Goal: Feedback & Contribution: Submit feedback/report problem

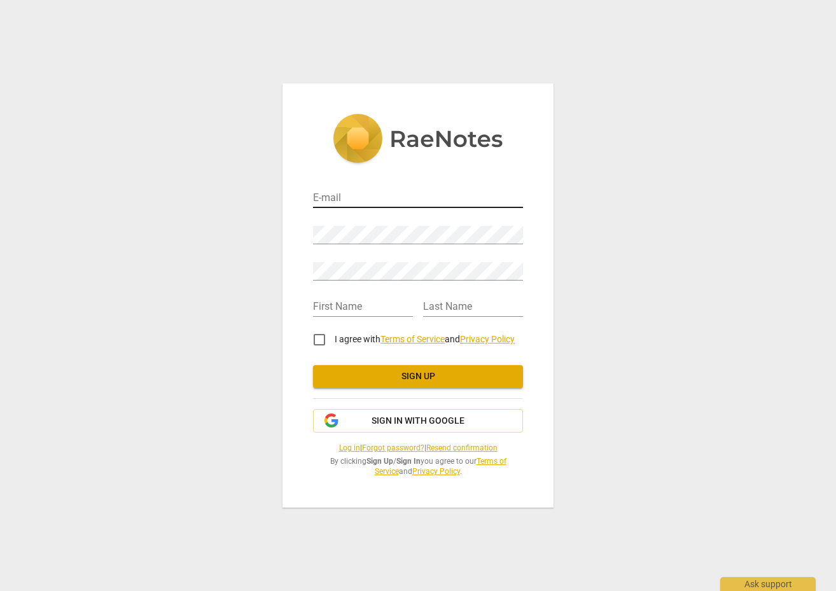
click at [331, 194] on input "email" at bounding box center [418, 199] width 210 height 18
type input "larasbryant20@gmail.com"
type input "Christopher"
type input "Barnard"
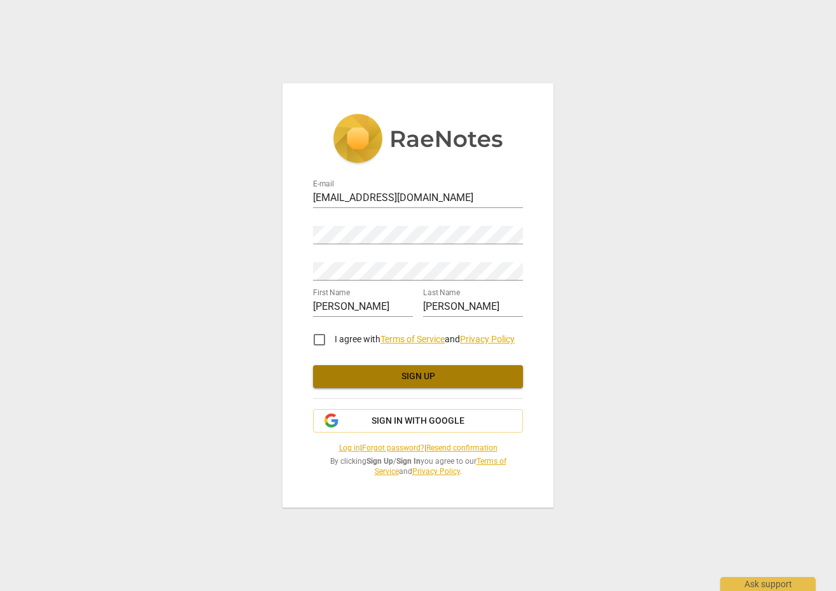
click at [414, 378] on span "Sign up" at bounding box center [418, 376] width 190 height 13
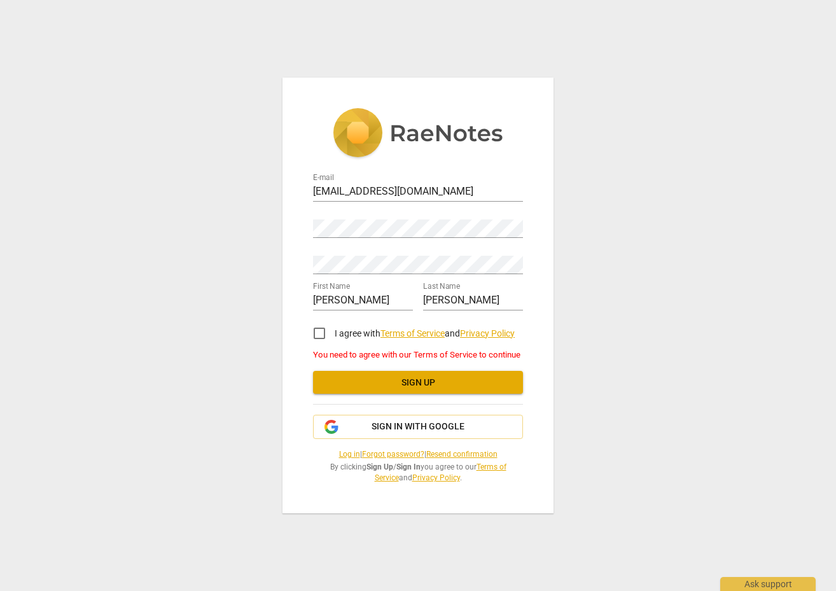
drag, startPoint x: 321, startPoint y: 335, endPoint x: 327, endPoint y: 339, distance: 7.8
click at [321, 335] on input "I agree with Terms of Service and Privacy Policy" at bounding box center [319, 333] width 31 height 31
checkbox input "true"
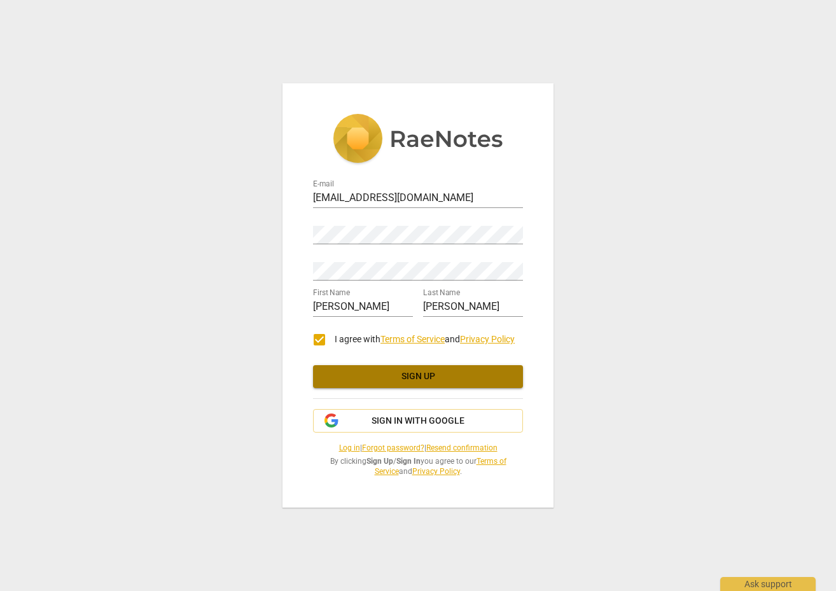
click at [400, 387] on button "Sign up" at bounding box center [418, 376] width 210 height 23
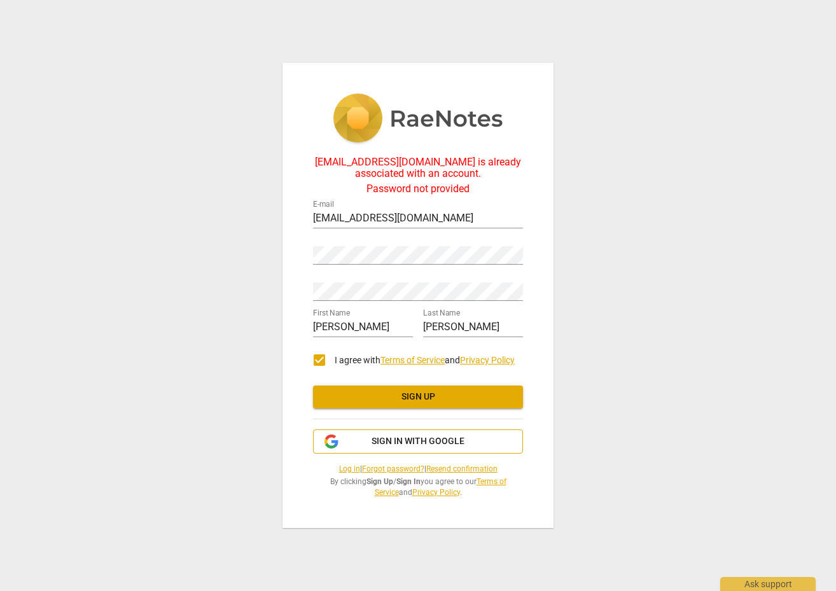
click at [412, 425] on div "E-mail larasbryant20@gmail.com Password Retype Password First Name Christopher …" at bounding box center [418, 346] width 210 height 303
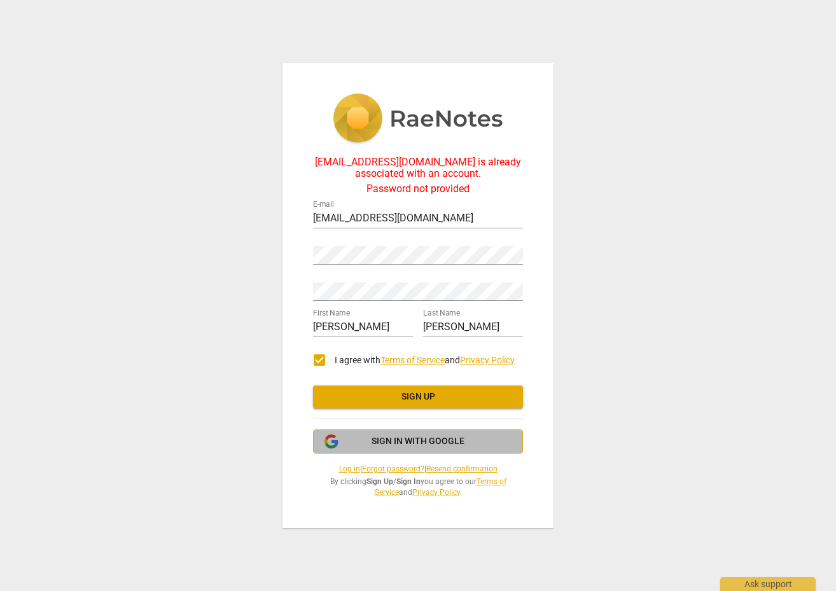
click at [422, 450] on button "Sign in with Google" at bounding box center [418, 441] width 210 height 24
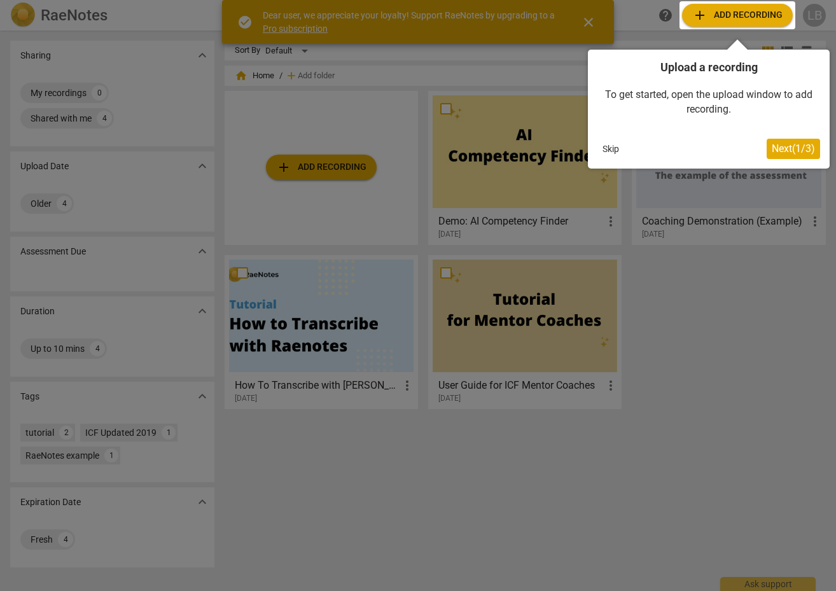
click at [319, 173] on div at bounding box center [418, 295] width 836 height 591
click at [609, 146] on button "Skip" at bounding box center [610, 148] width 27 height 19
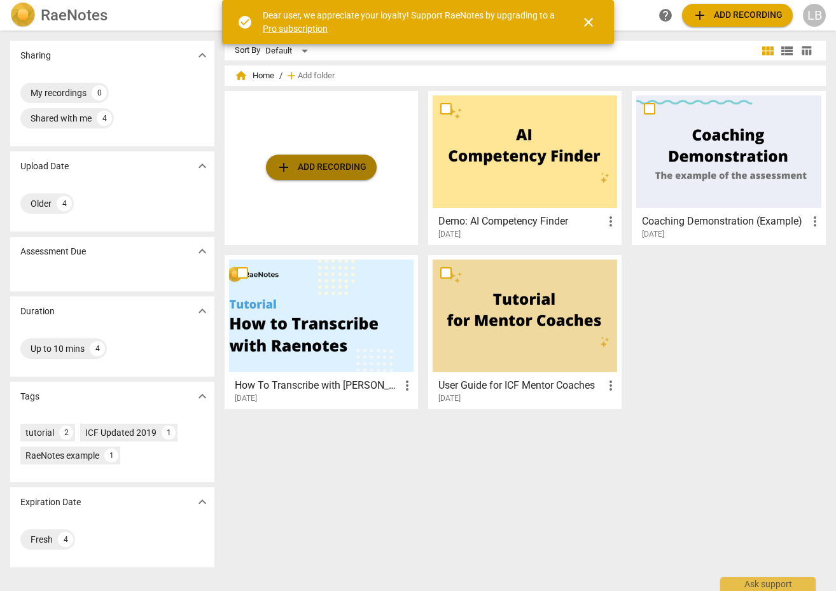
click at [316, 169] on span "add Add recording" at bounding box center [321, 167] width 90 height 15
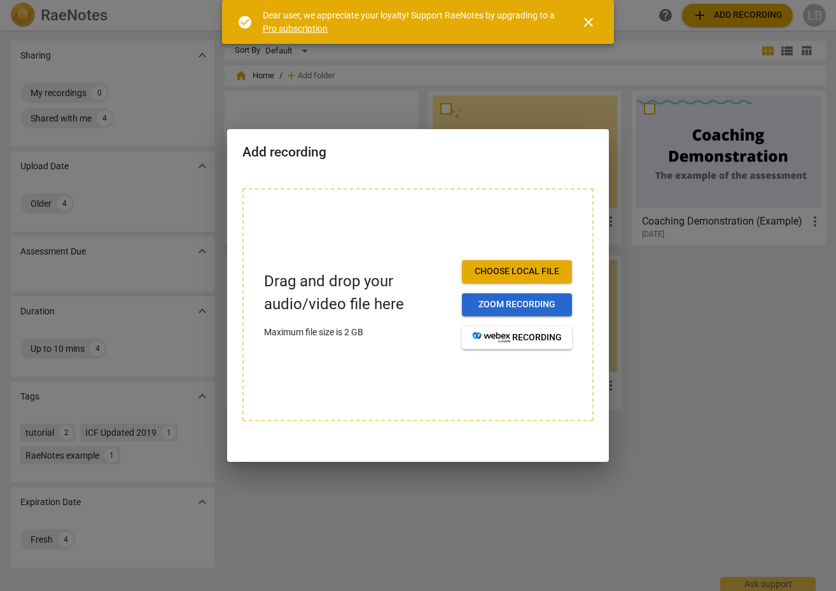
click at [527, 306] on span "Zoom recording" at bounding box center [517, 304] width 90 height 13
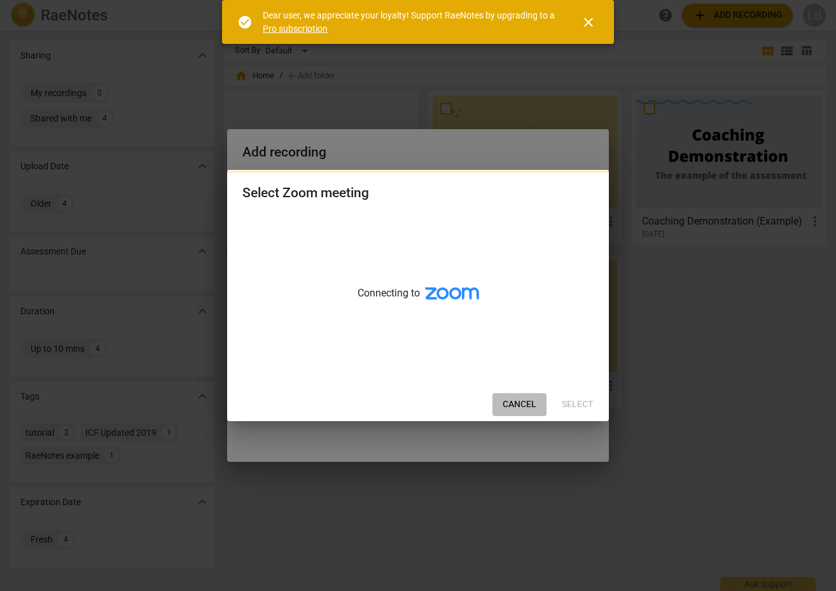
click at [517, 407] on span "Cancel" at bounding box center [520, 404] width 34 height 13
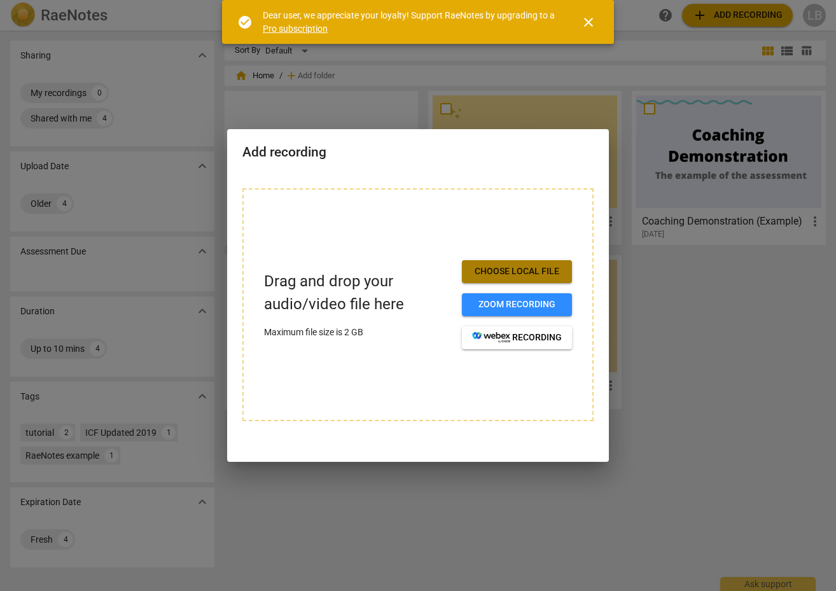
click at [502, 274] on span "Choose local file" at bounding box center [517, 271] width 90 height 13
click at [523, 277] on span "Choose local file" at bounding box center [517, 271] width 90 height 13
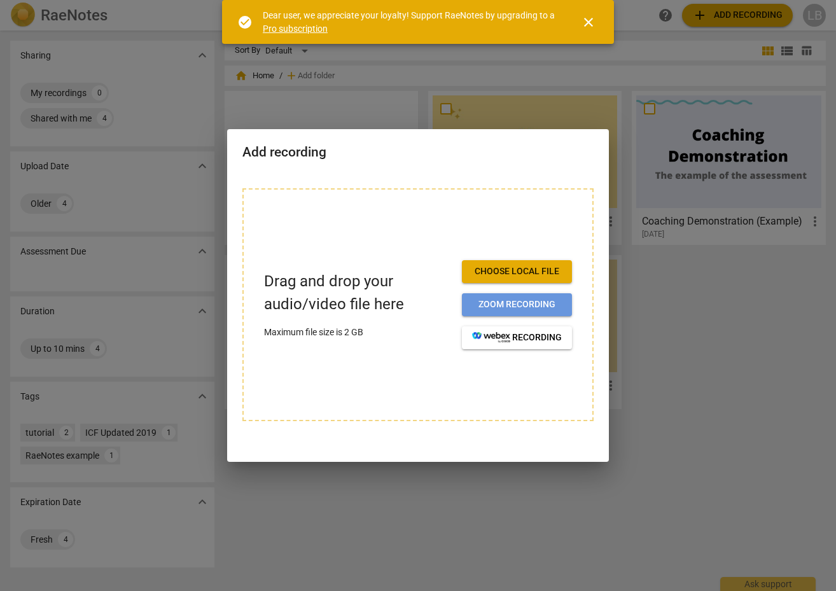
click at [510, 311] on button "Zoom recording" at bounding box center [517, 304] width 110 height 23
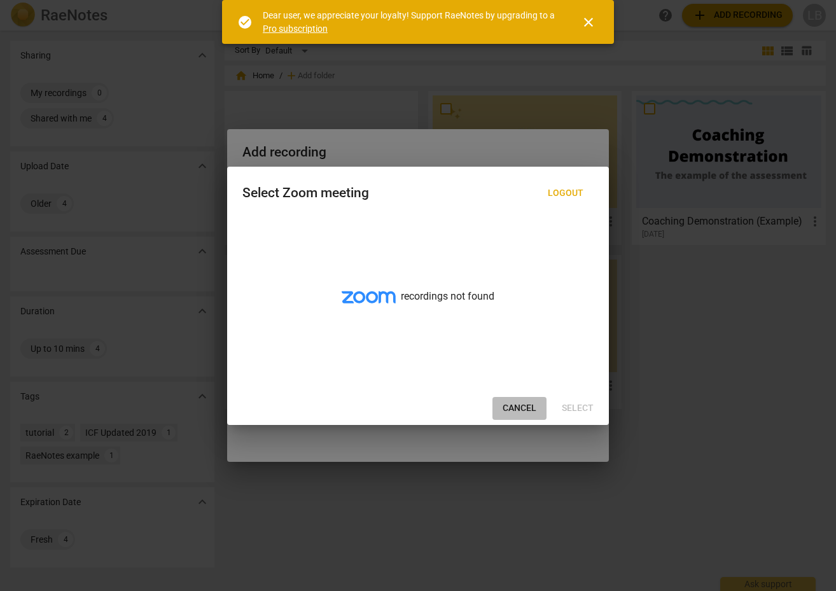
click at [522, 407] on span "Cancel" at bounding box center [520, 408] width 34 height 13
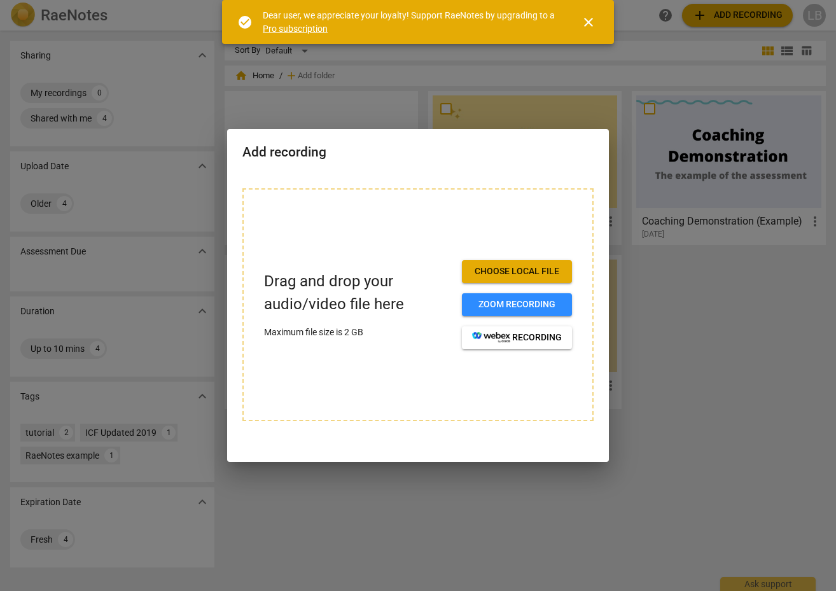
click at [524, 274] on span "Choose local file" at bounding box center [517, 271] width 90 height 13
click at [749, 11] on div at bounding box center [418, 295] width 836 height 591
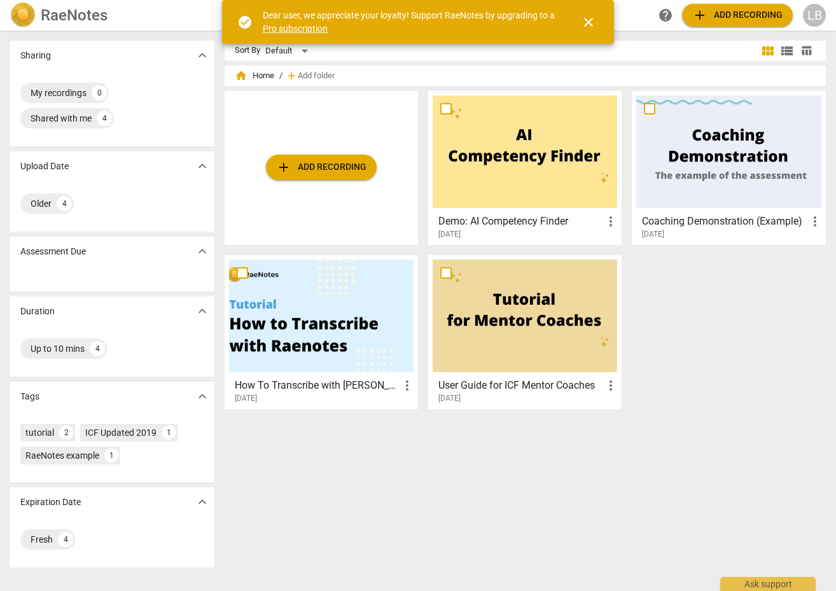
click at [337, 227] on div "add Add recording" at bounding box center [321, 168] width 193 height 154
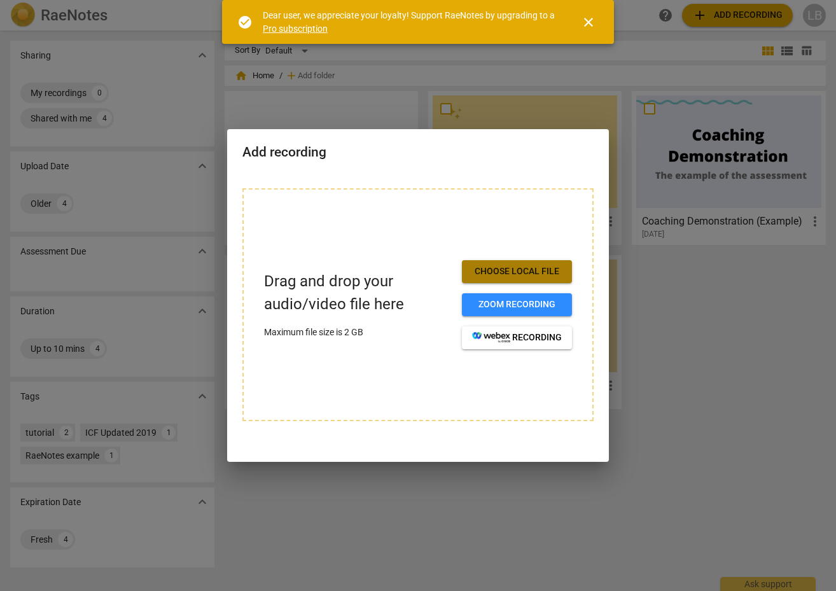
click at [520, 267] on span "Choose local file" at bounding box center [517, 271] width 90 height 13
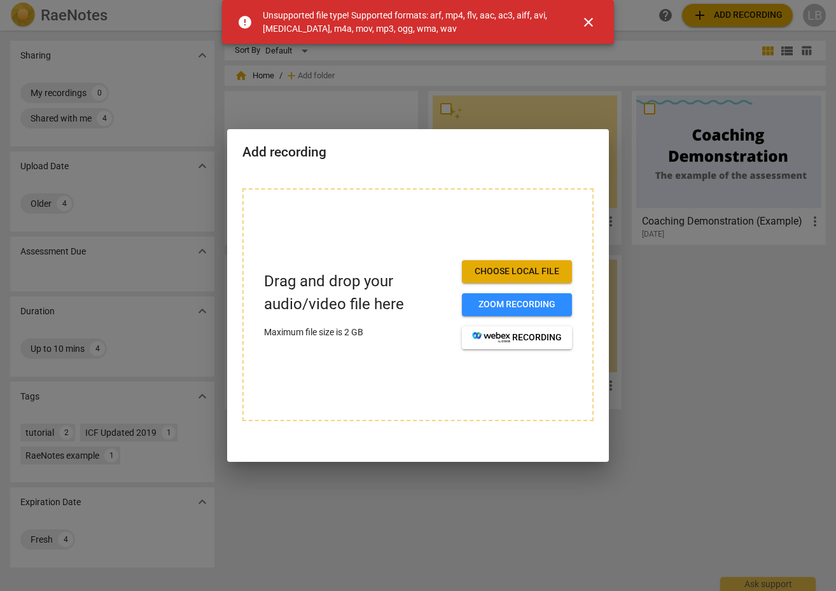
click at [474, 274] on span "Choose local file" at bounding box center [517, 271] width 90 height 13
click at [535, 279] on button "Choose local file" at bounding box center [517, 271] width 110 height 23
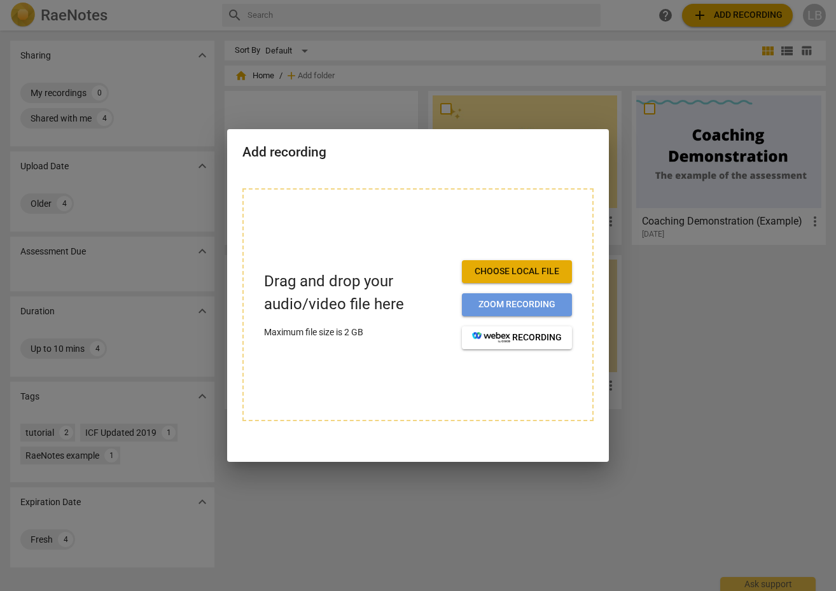
click at [506, 300] on span "Zoom recording" at bounding box center [517, 304] width 90 height 13
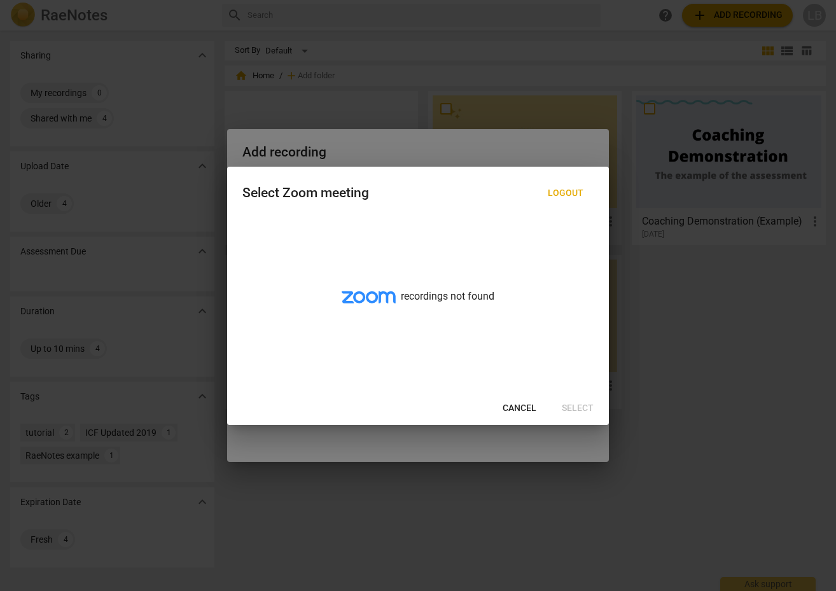
click at [513, 407] on span "Cancel" at bounding box center [520, 408] width 34 height 13
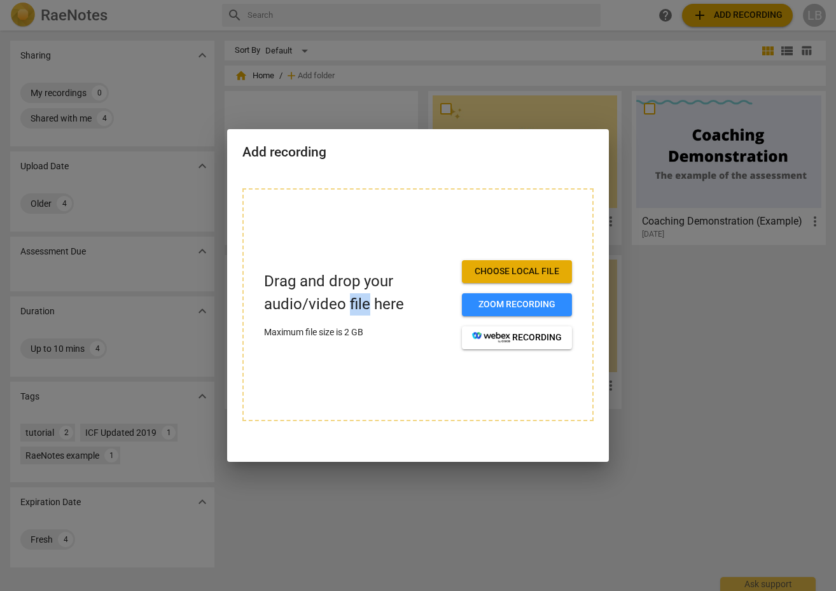
click at [659, 393] on div "Add recording Drag and drop your audio/video file here Maximum file size is 2 G…" at bounding box center [418, 295] width 836 height 591
click at [119, 303] on div at bounding box center [418, 295] width 836 height 591
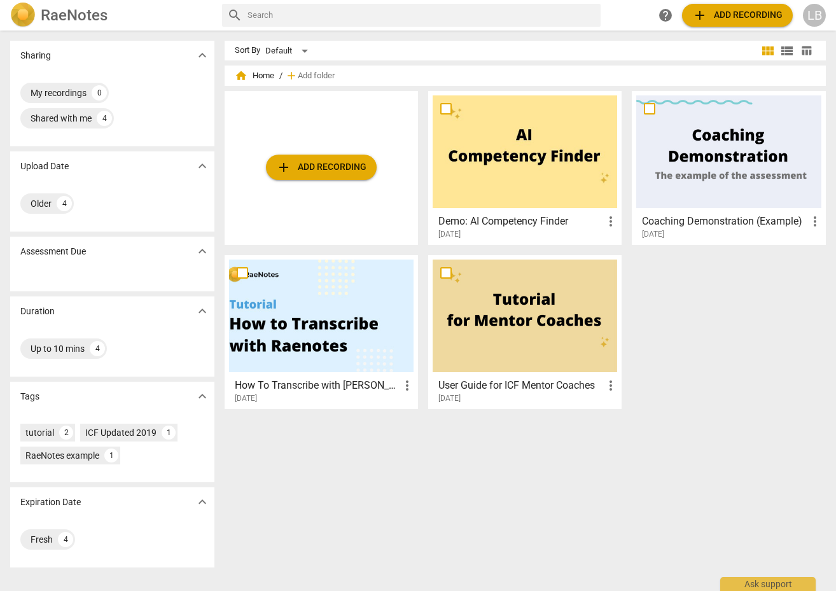
click at [736, 26] on button "add Add recording" at bounding box center [737, 15] width 111 height 23
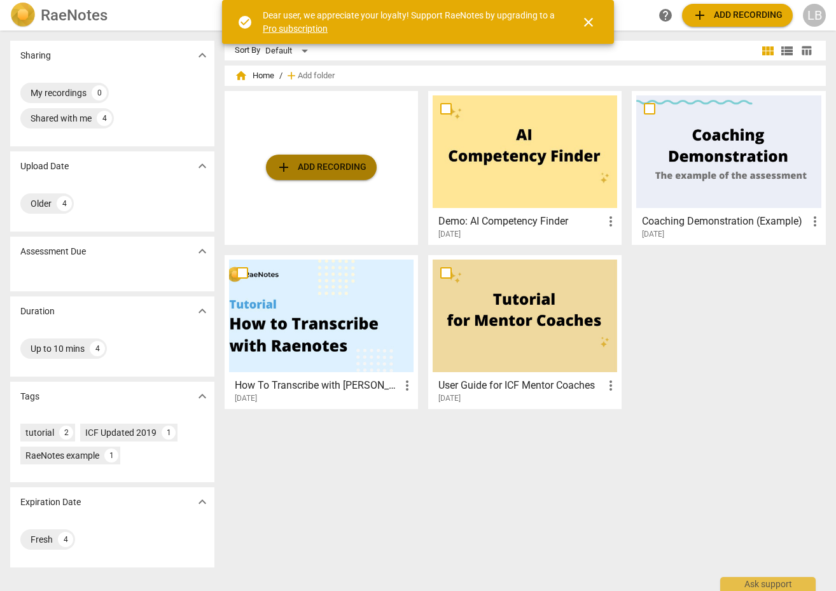
click at [327, 158] on button "add Add recording" at bounding box center [321, 167] width 111 height 25
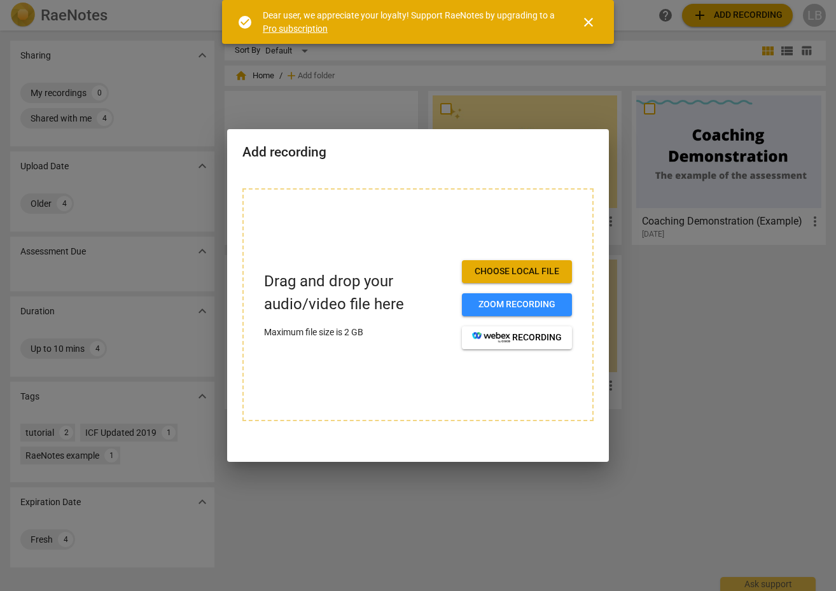
click at [327, 158] on h2 "Add recording" at bounding box center [417, 152] width 351 height 16
click at [527, 279] on button "Choose local file" at bounding box center [517, 271] width 110 height 23
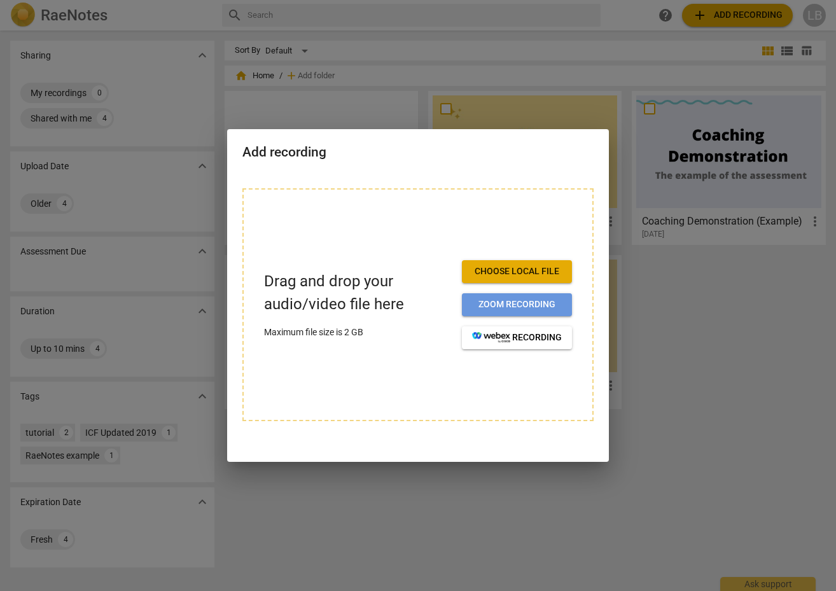
click at [507, 307] on span "Zoom recording" at bounding box center [517, 304] width 90 height 13
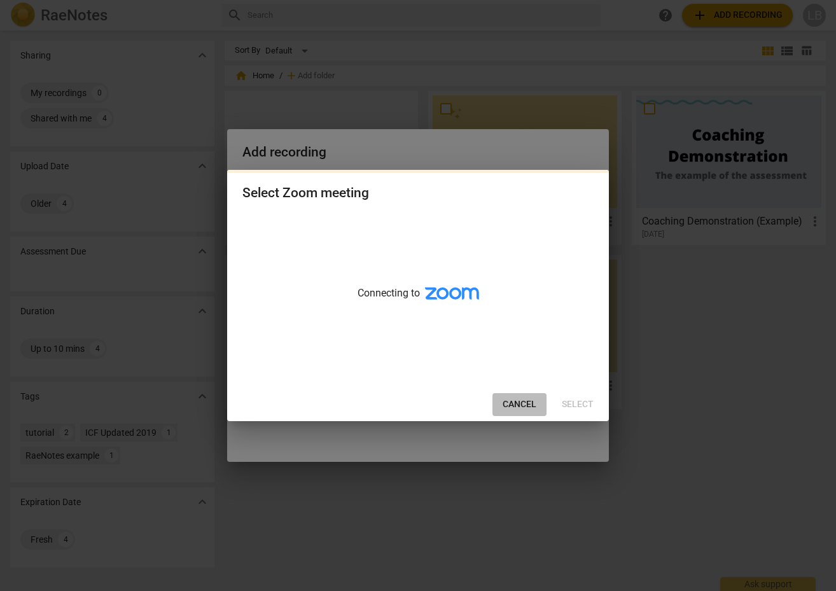
click at [514, 404] on span "Cancel" at bounding box center [520, 404] width 34 height 13
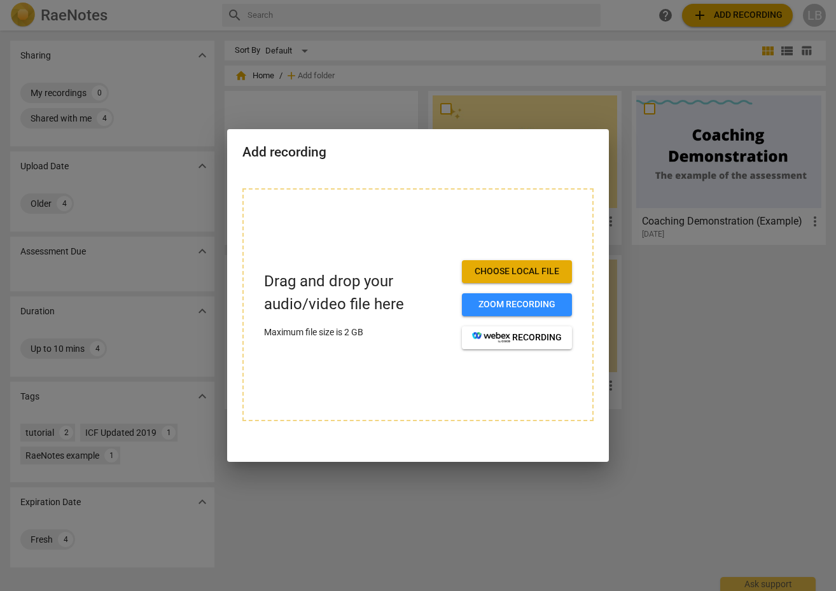
click at [157, 421] on div at bounding box center [418, 295] width 836 height 591
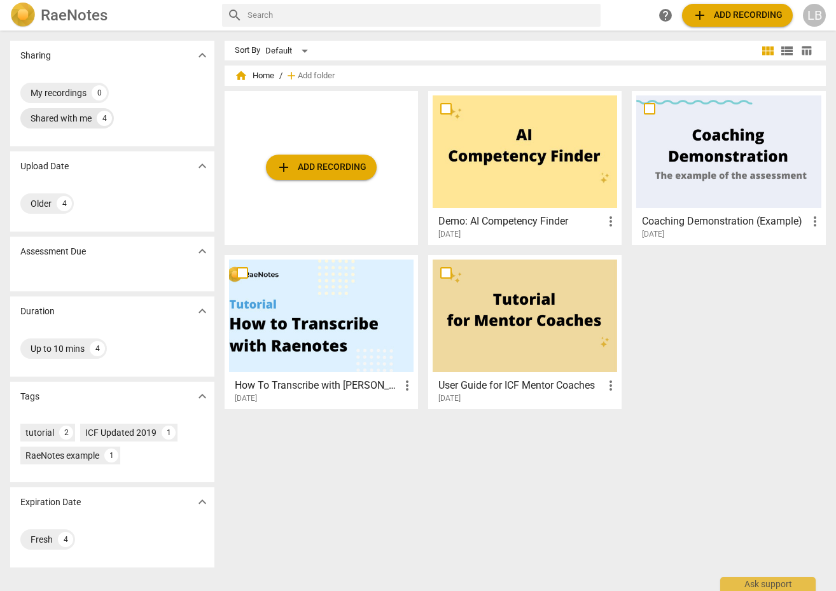
click at [95, 116] on div "Shared with me 4" at bounding box center [67, 118] width 94 height 20
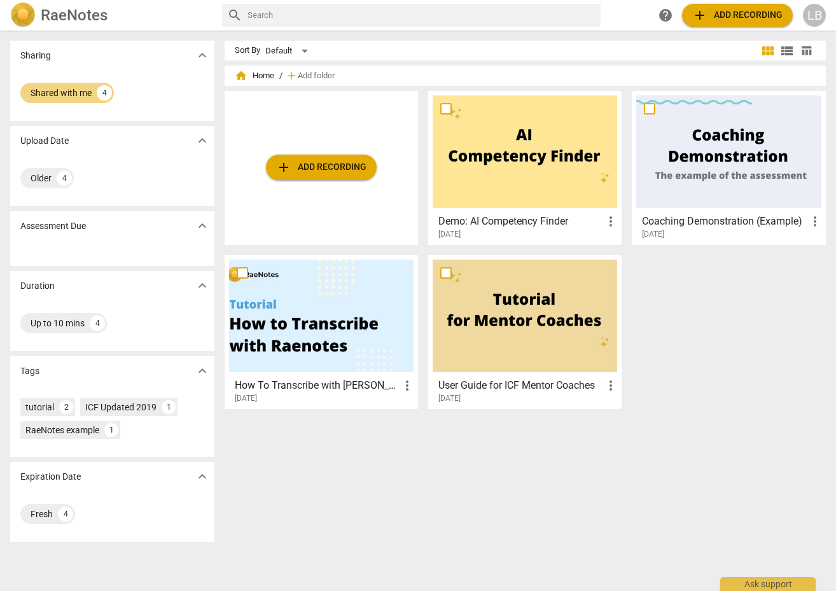
click at [115, 92] on div "Shared with me 4" at bounding box center [112, 92] width 184 height 25
click at [100, 92] on div "4" at bounding box center [104, 92] width 15 height 15
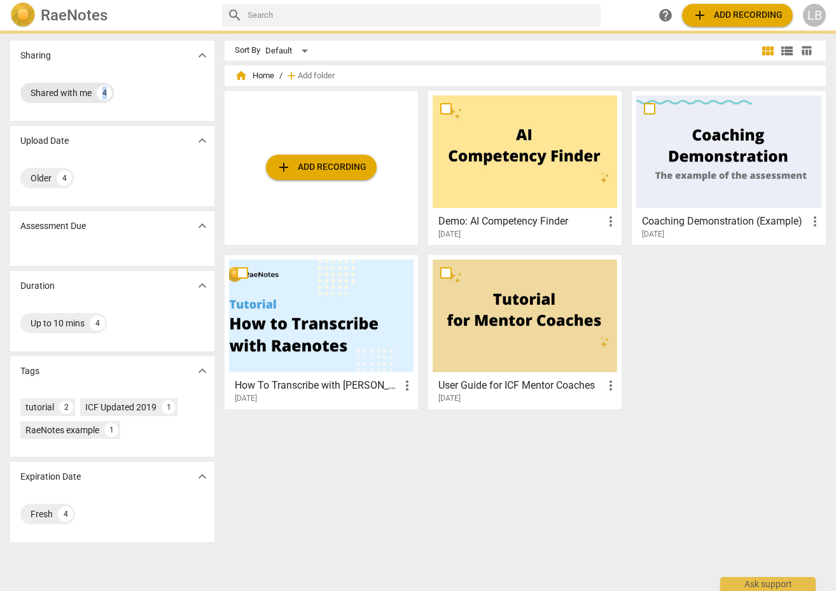
click at [100, 92] on div "4" at bounding box center [104, 92] width 15 height 15
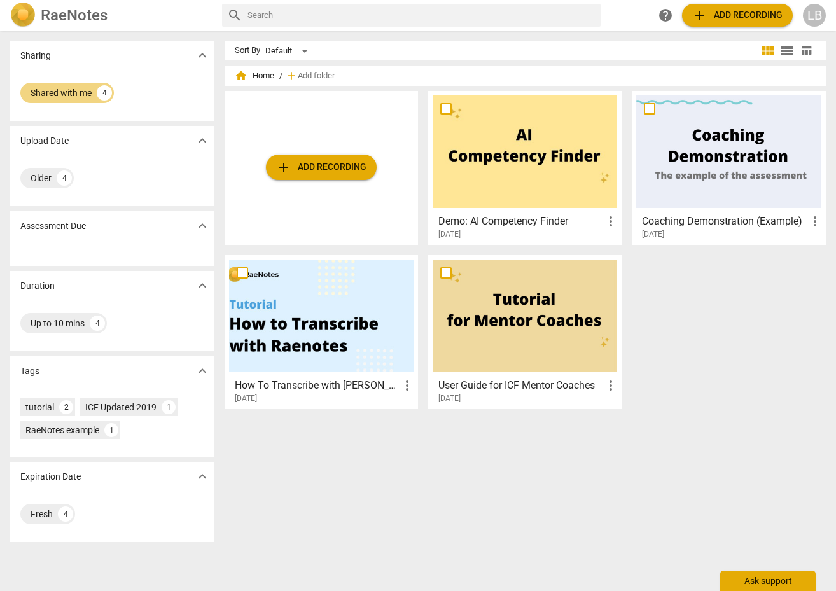
click at [772, 580] on div "Ask support" at bounding box center [767, 581] width 95 height 20
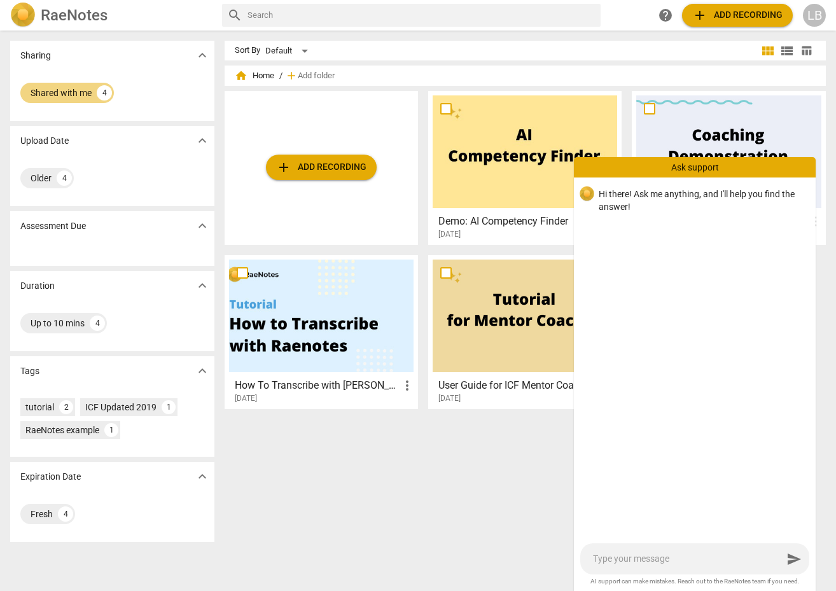
type textarea "I"
type textarea "I';"
type textarea "I';nm"
type textarea "I';n"
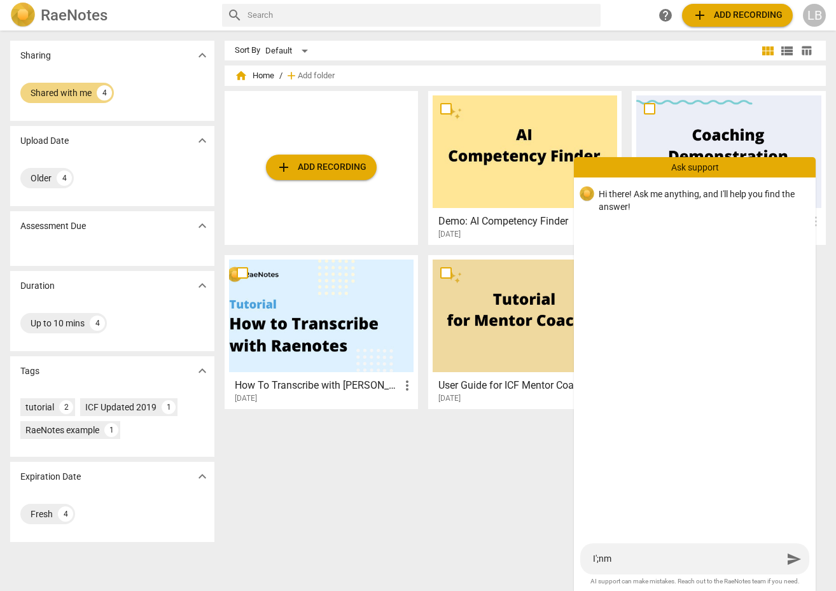
type textarea "I';n"
type textarea "I';"
type textarea "I'"
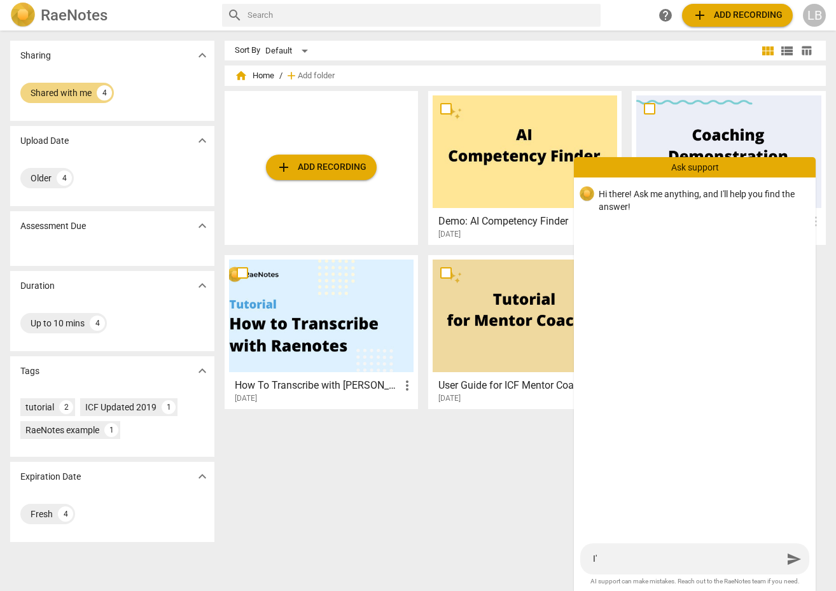
type textarea "I'm"
type textarea "I'm t"
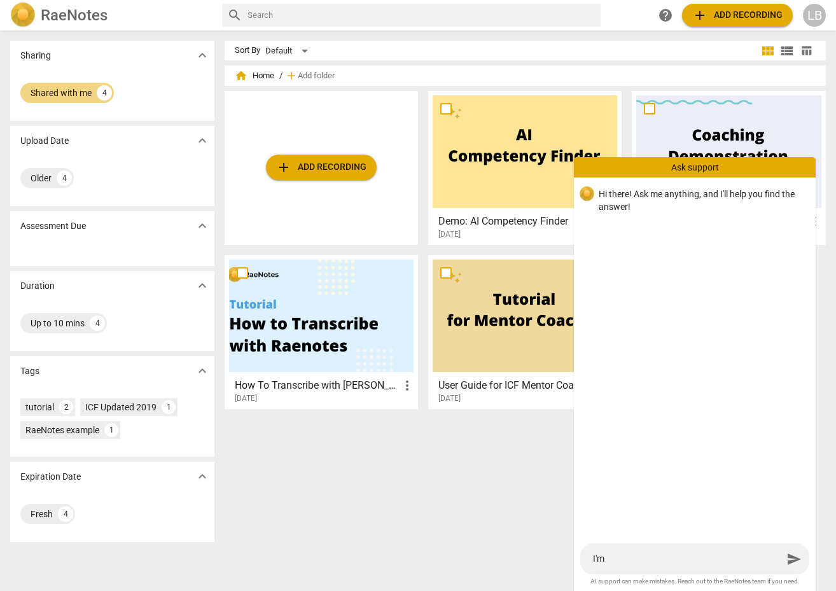
type textarea "I'm t"
type textarea "I'm tr"
type textarea "I'm try"
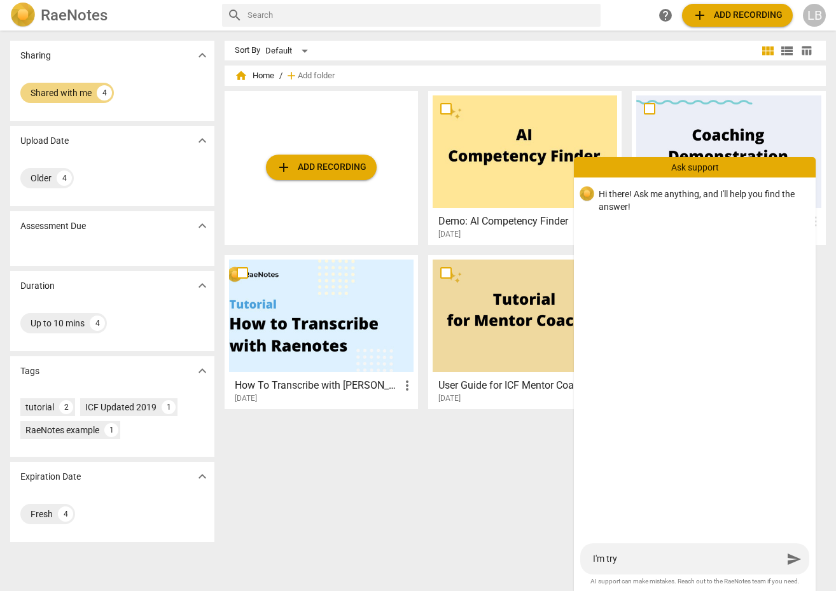
type textarea "I'm tryi"
type textarea "I'm tryin"
type textarea "I'm"
type textarea "I'm trying"
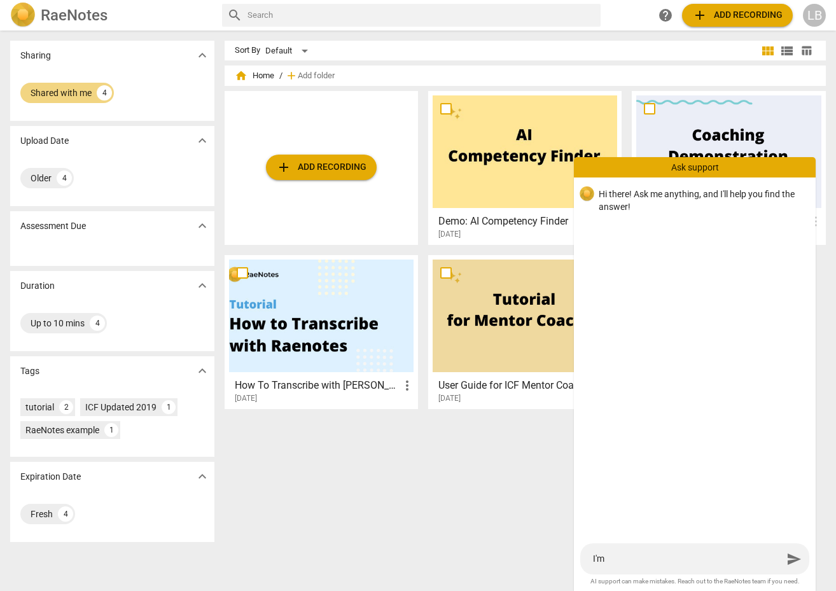
type textarea "I'm trying"
type textarea "I'm trying t"
type textarea "I'm trying to"
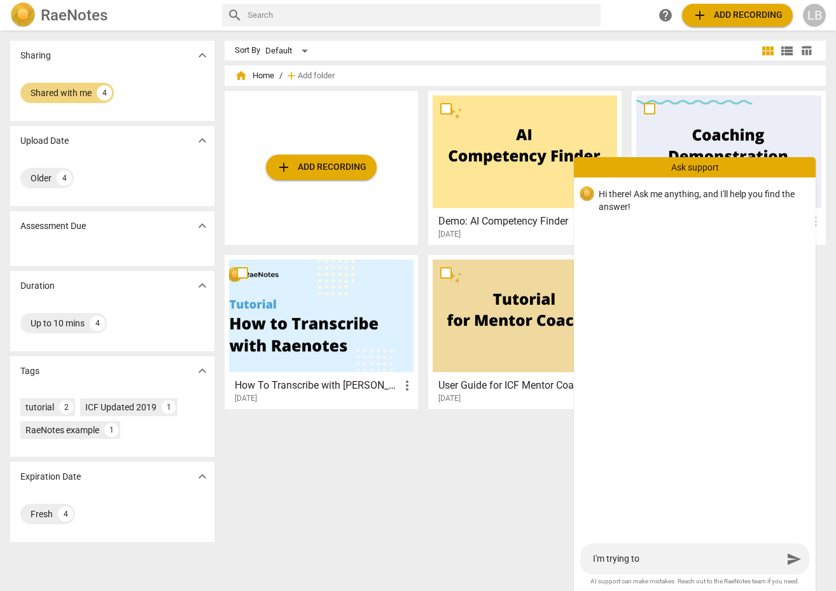
type textarea "I'm trying to d"
type textarea "I'm trying to dr"
type textarea "I'm trying to dro"
type textarea "I'm trying to drop"
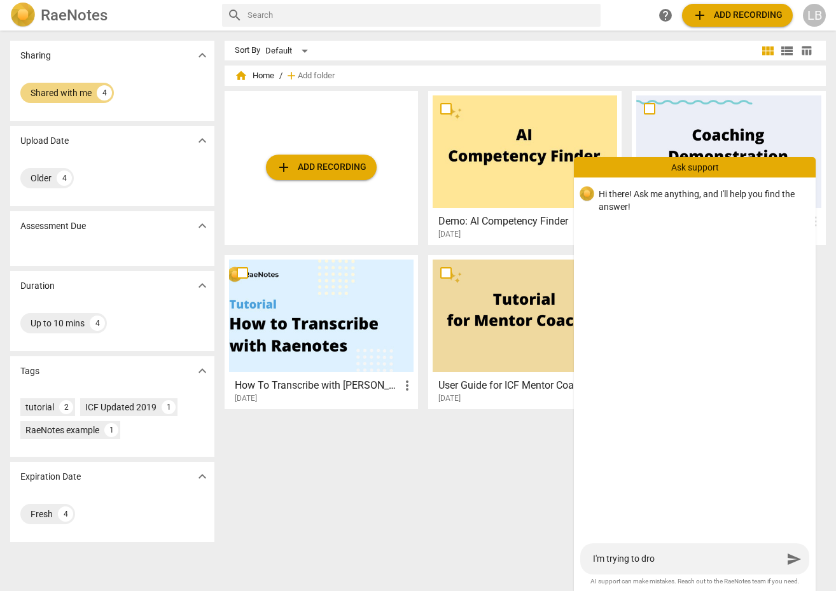
type textarea "I'm trying to drop"
type textarea "I'm trying to drop a"
type textarea "I'm trying to drop a Z"
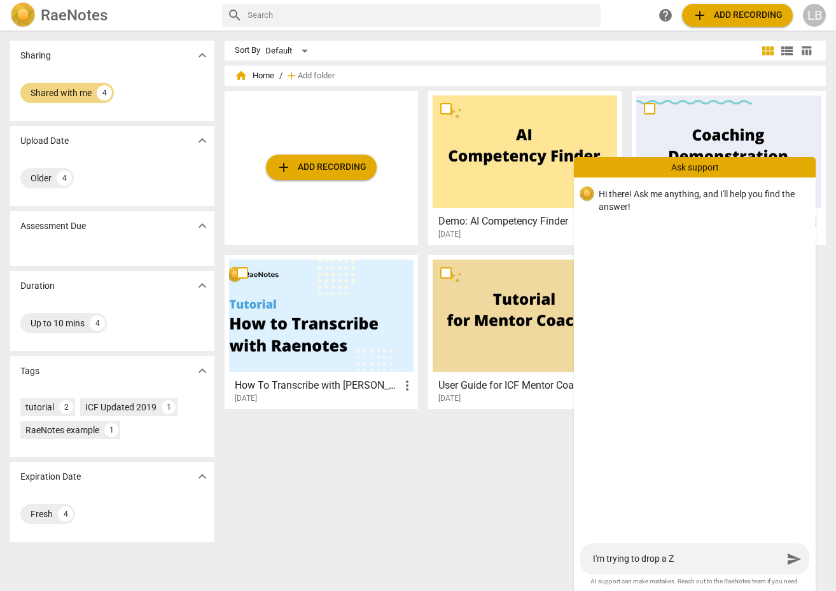
type textarea "I'm trying to drop a Z"
type textarea "I'm trying to drop a Zo"
type textarea "I'm trying to drop a Zoo"
type textarea "I'm trying to drop a Zoom"
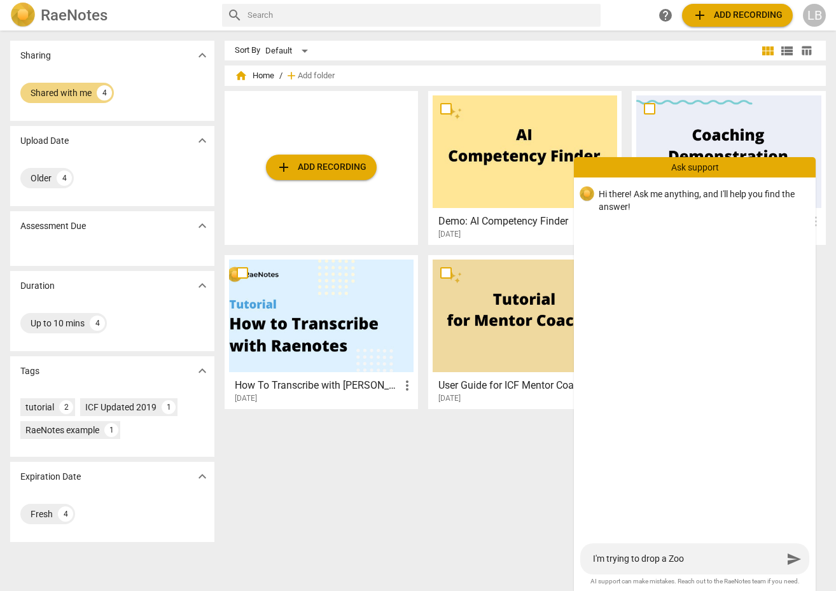
type textarea "I'm trying to drop a Zoom"
type textarea "I'm trying to drop a Zoom r"
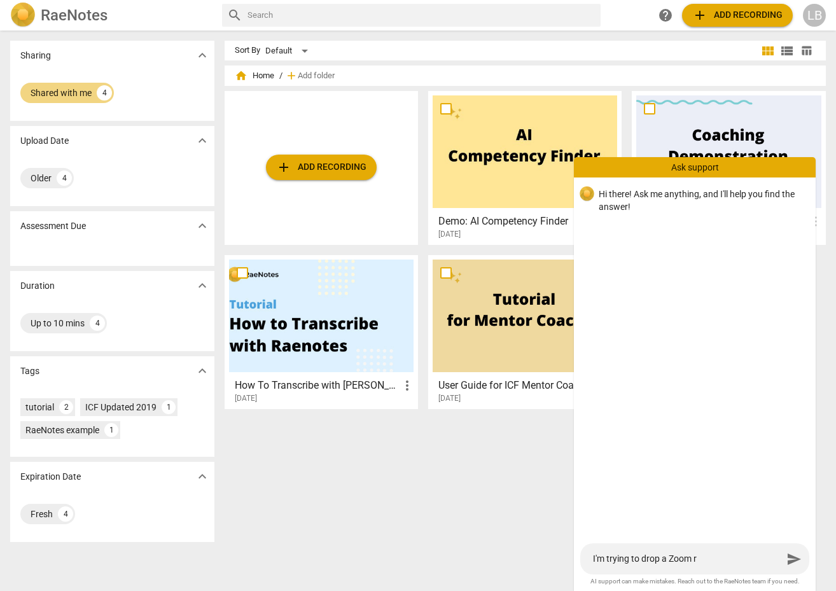
type textarea "I'm trying to drop a Zoom re"
type textarea "I'm trying to drop a Zoom rec"
type textarea "I'm trying to drop a Zoom reco"
type textarea "I'm trying to drop a Zoom recor"
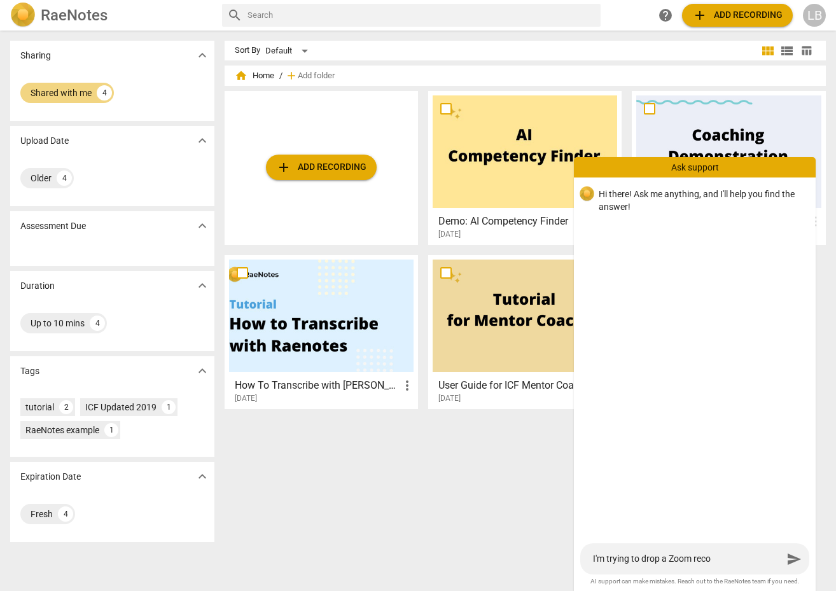
type textarea "I'm trying to drop a Zoom recor"
type textarea "I'm trying to drop a Zoom record"
type textarea "I'm trying to drop a Zoom recordi"
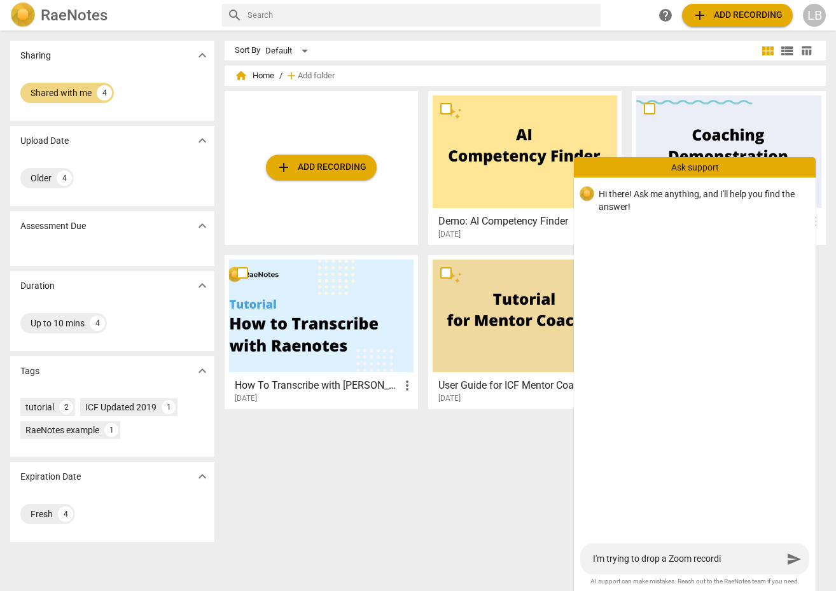
type textarea "I'm trying to drop a Zoom recordin"
type textarea "I'm trying to drop a Zoom recording"
type textarea "I'm trying to drop a Zoom recording i"
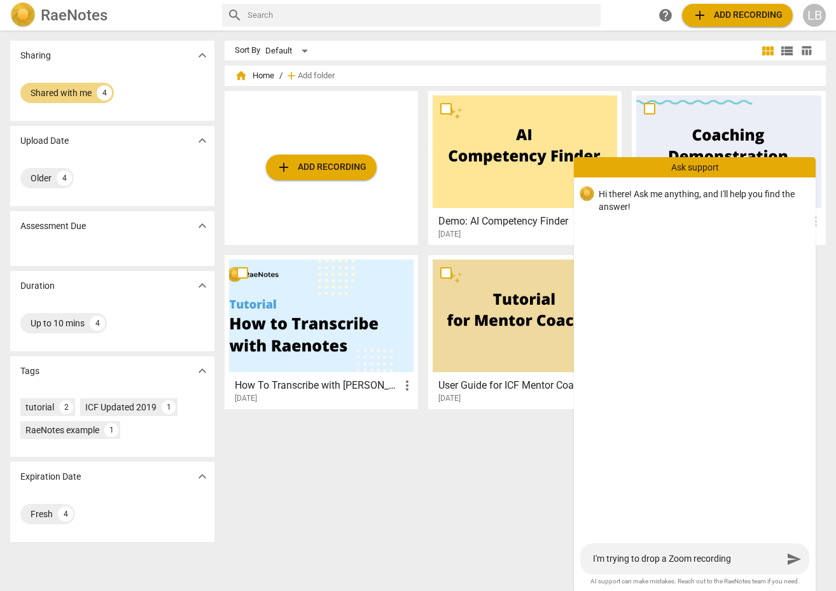
type textarea "I'm trying to drop a Zoom recording i"
type textarea "I'm trying to drop a Zoom recording in"
type textarea "I'm trying to drop a Zoom recording int"
type textarea "I'm trying to drop a Zoom recording into"
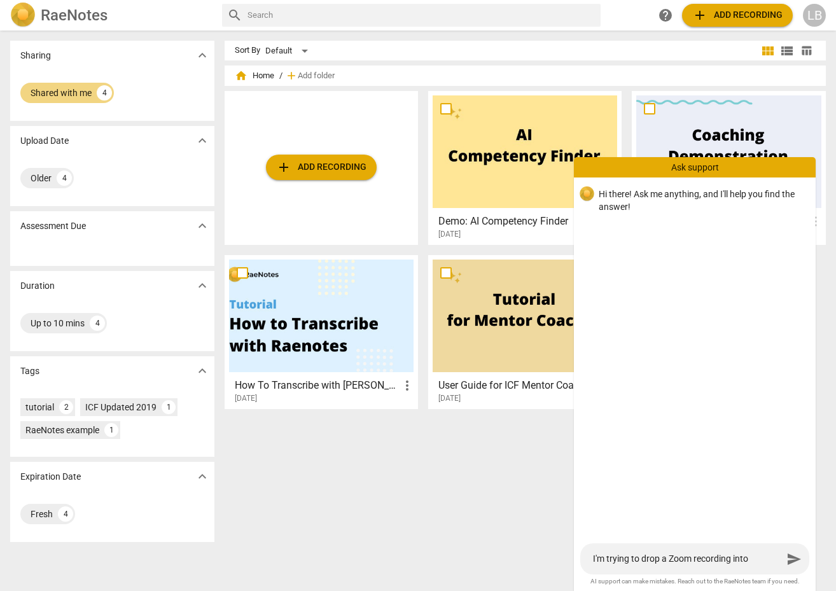
type textarea "I'm trying to drop a Zoom recording into"
type textarea "I'm trying to drop a Zoom recording into R"
type textarea "I'm trying to drop a Zoom recording into Ra"
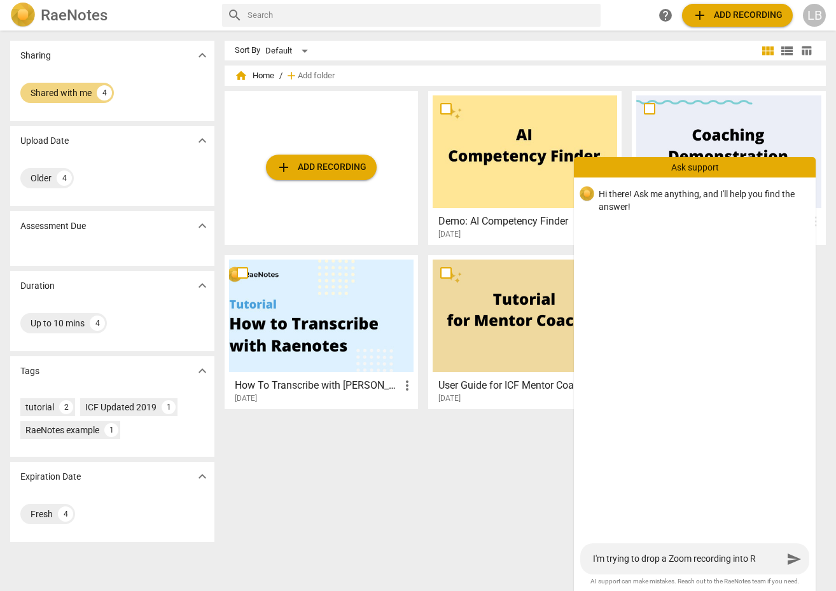
type textarea "I'm trying to drop a Zoom recording into Ra"
type textarea "I'm trying to drop a Zoom recording into Rae"
type textarea "I'm trying to drop a Zoom recording into Raen"
type textarea "I'm trying to drop a Zoom recording into Raeno"
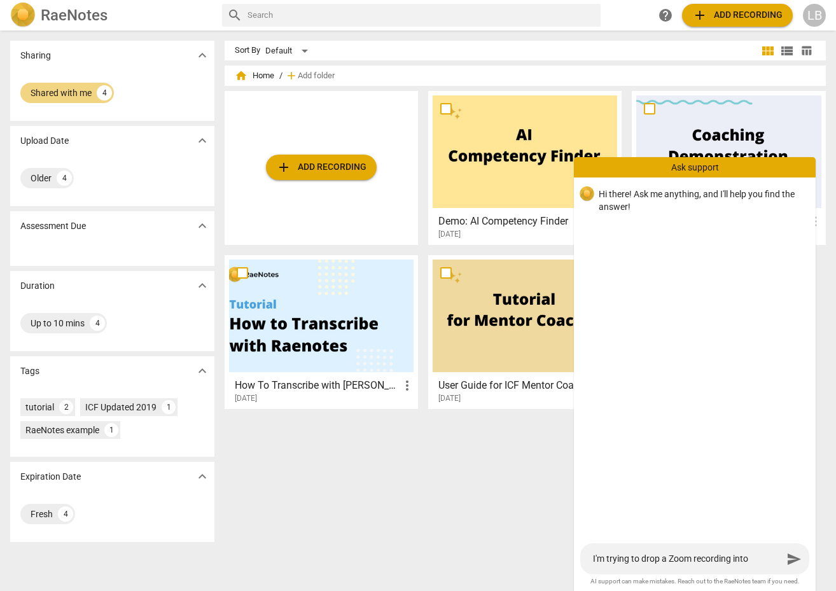
type textarea "I'm trying to drop a Zoom recording into Raenot"
type textarea "I'm trying to drop a Zoom recording into Raenote"
type textarea "I'm trying to drop a Zoom recording into Raenotes"
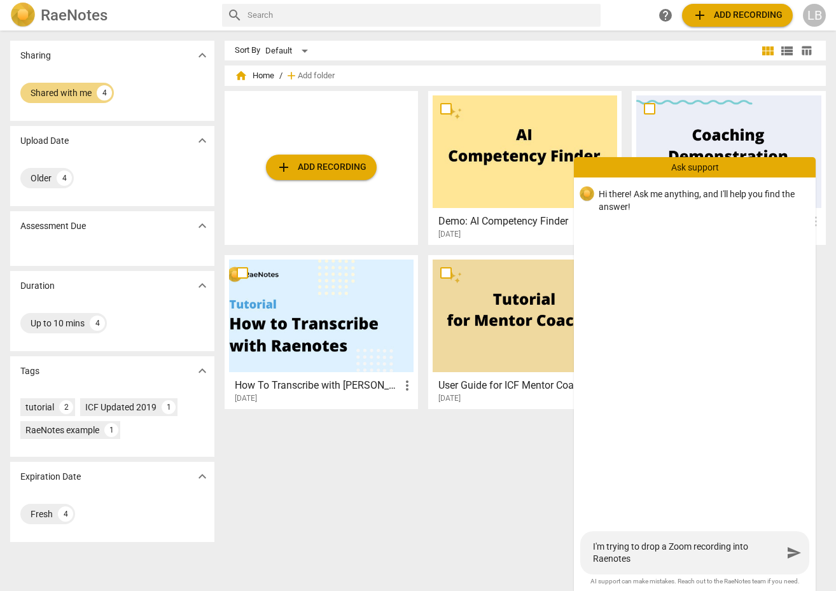
type textarea "I'm trying to drop a Zoom recording into Raenotes"
type textarea "I'm trying to drop a Zoom recording into Raenotes b"
type textarea "I'm trying to drop a Zoom recording into Raenotes bu"
type textarea "I'm trying to drop a Zoom recording into Raenotes but"
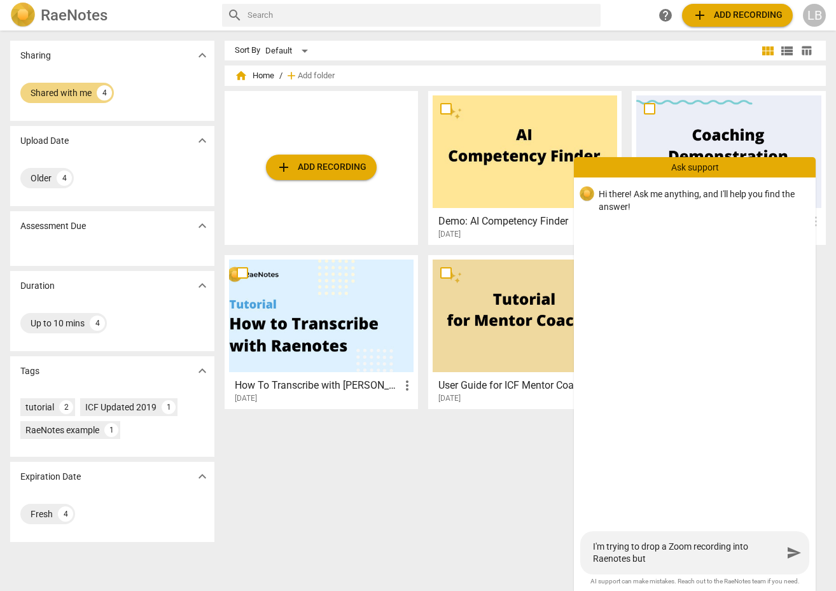
type textarea "I'm trying to drop a Zoom recording into Raenotes but"
type textarea "I'm trying to drop a Zoom recording into Raenotes but i"
type textarea "I'm trying to drop a Zoom recording into Raenotes but it"
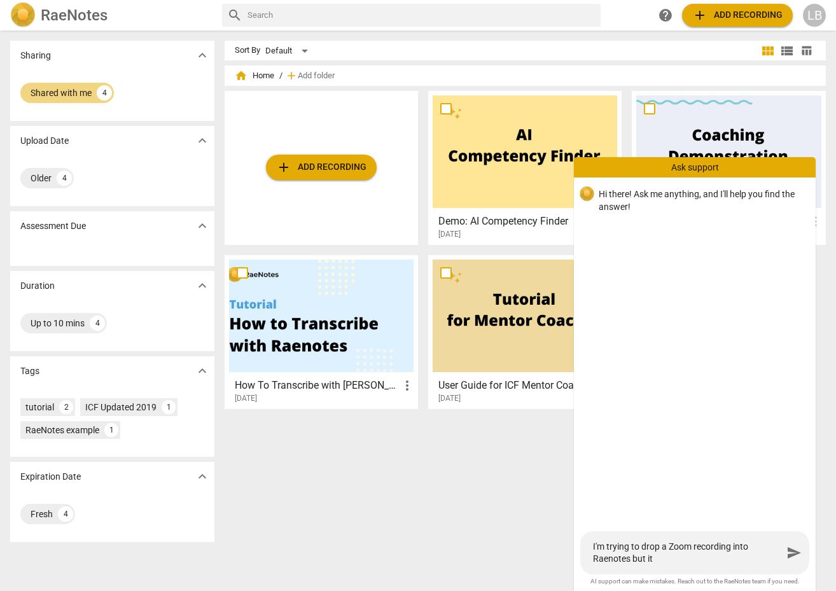
type textarea "I'm trying to drop a Zoom recording into Raenotes but it'"
type textarea "I'm trying to drop a Zoom recording into Raenotes but it's"
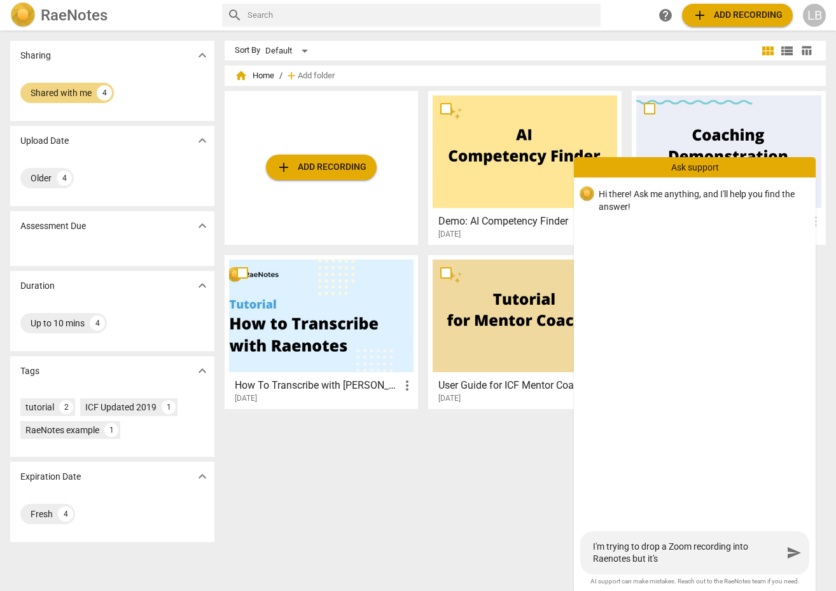
type textarea "I'm trying to drop a Zoom recording into Raenotes but it's a"
type textarea "I'm trying to drop a Zoom recording into Raenotes but it's ay"
type textarea "I'm trying to drop a Zoom recording into Raenotes but it's ayi"
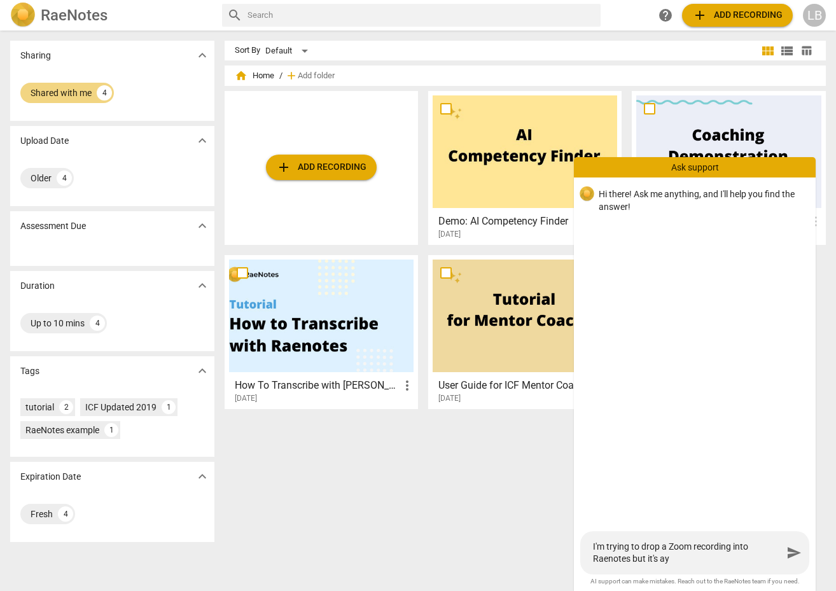
type textarea "I'm trying to drop a Zoom recording into Raenotes but it's ayi"
type textarea "I'm trying to drop a Zoom recording into Raenotes but it's ayin"
type textarea "I'm trying to drop a Zoom recording into Raenotes but it's aying"
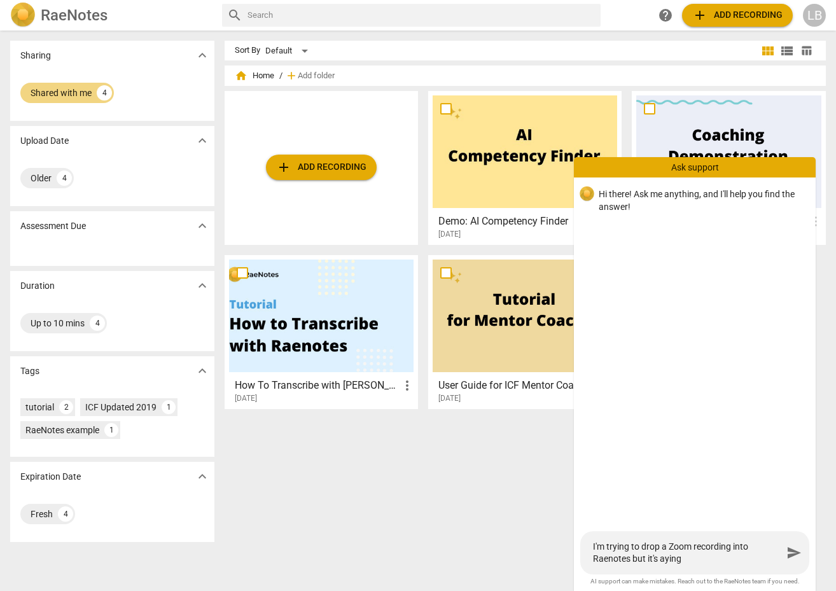
type textarea "I'm trying to drop a Zoom recording into Raenotes but it's ayin"
type textarea "I'm trying to drop a Zoom recording into Raenotes but it's ayi"
type textarea "I'm trying to drop a Zoom recording into Raenotes but it's ay"
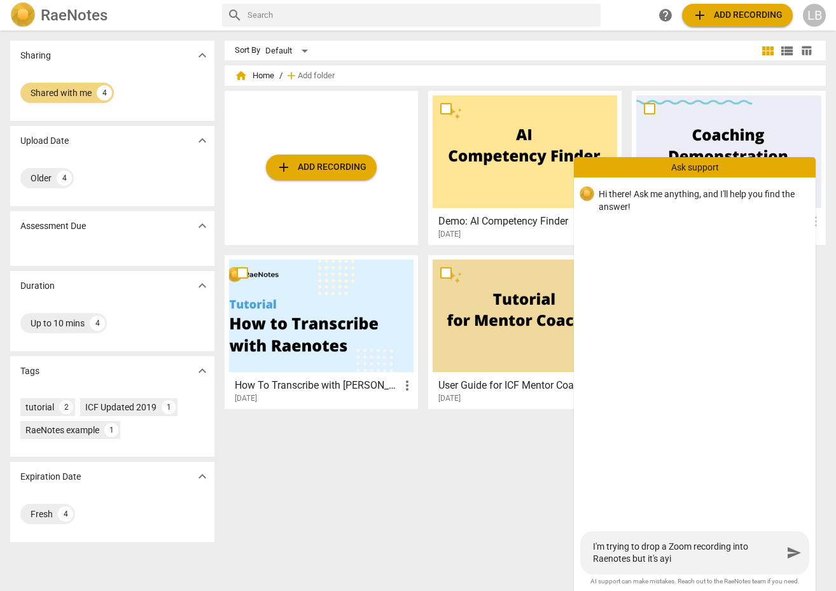
type textarea "I'm trying to drop a Zoom recording into Raenotes but it's ay"
type textarea "I'm trying to drop a Zoom recording into Raenotes but it's a"
type textarea "I'm trying to drop a Zoom recording into Raenotes but it's"
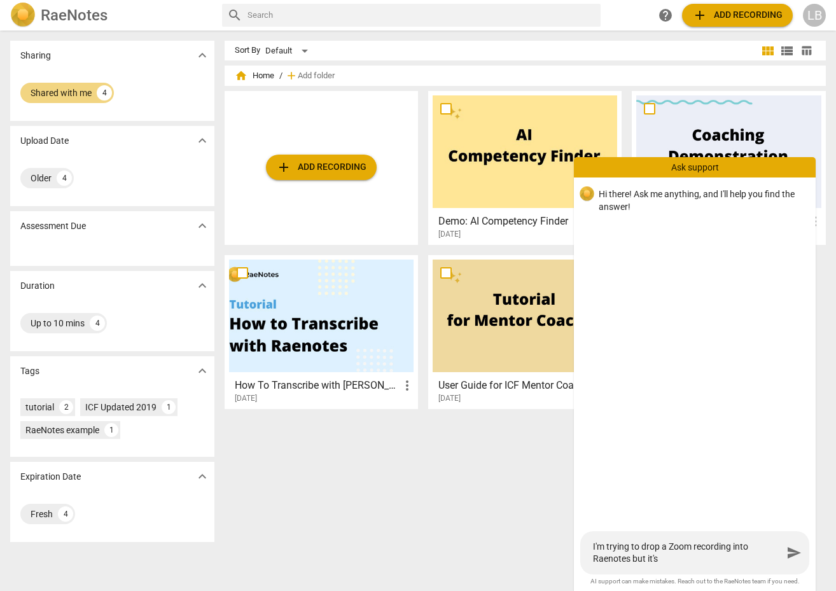
type textarea "I'm trying to drop a Zoom recording into Raenotes but it's s"
type textarea "I'm trying to drop a Zoom recording into Raenotes but it's sa"
type textarea "I'm trying to drop a Zoom recording into Raenotes but it's say"
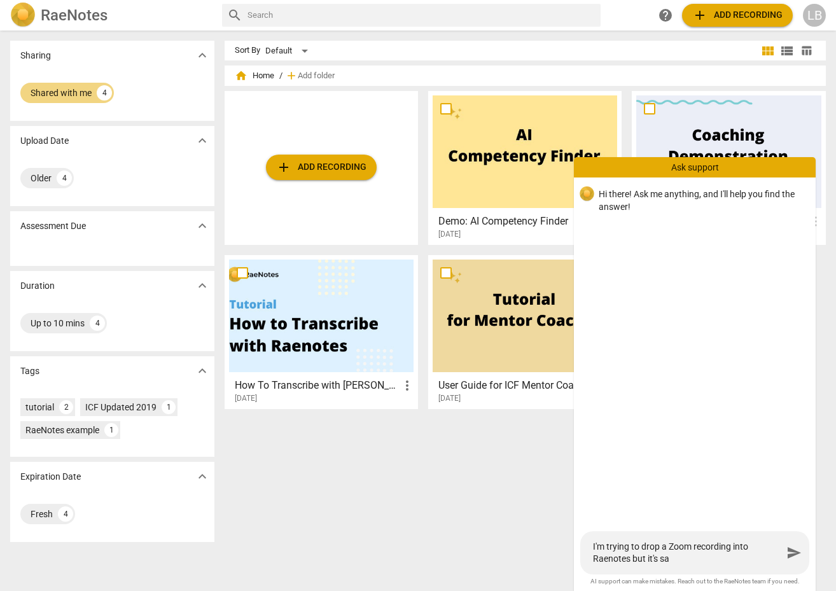
type textarea "I'm trying to drop a Zoom recording into Raenotes but it's say"
type textarea "I'm trying to drop a Zoom recording into Raenotes but it's sayi"
type textarea "I'm trying to drop a Zoom recording into Raenotes but it's sayin"
type textarea "I'm trying to drop a Zoom recording into Raenotes but it's saying"
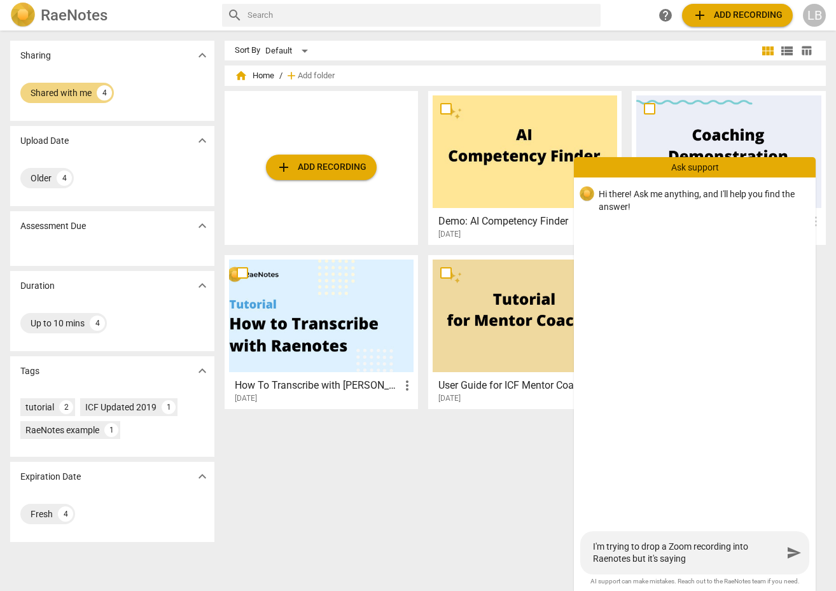
type textarea "I'm trying to drop a Zoom recording into Raenotes but it's saying"
type textarea "I'm trying to drop a Zoom recording into Raenotes but it's saying t"
type textarea "I'm trying to drop a Zoom recording into Raenotes but it's saying th"
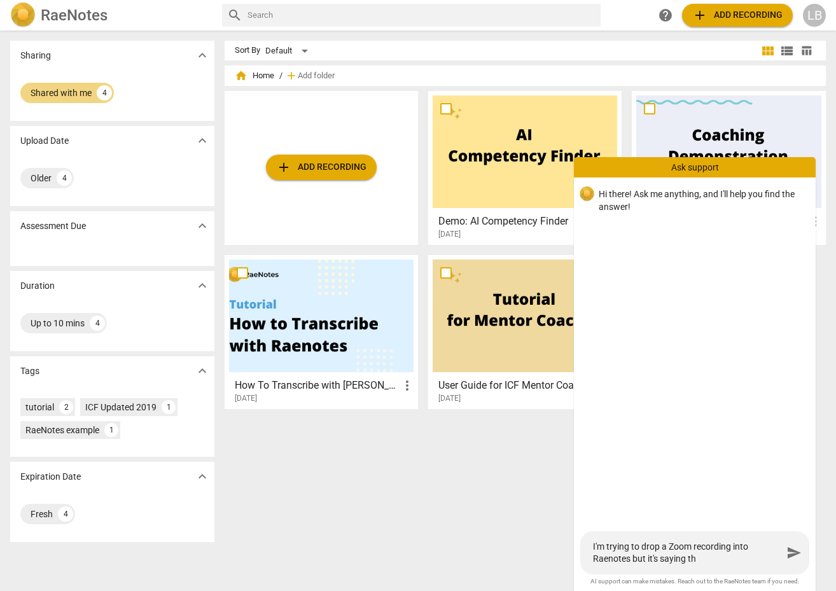
type textarea "I'm trying to drop a Zoom recording into Raenotes but it's saying the"
type textarea "I'm trying to drop a Zoom recording into Raenotes but it's saying the f"
type textarea "I'm trying to drop a Zoom recording into Raenotes but it's saying the fo"
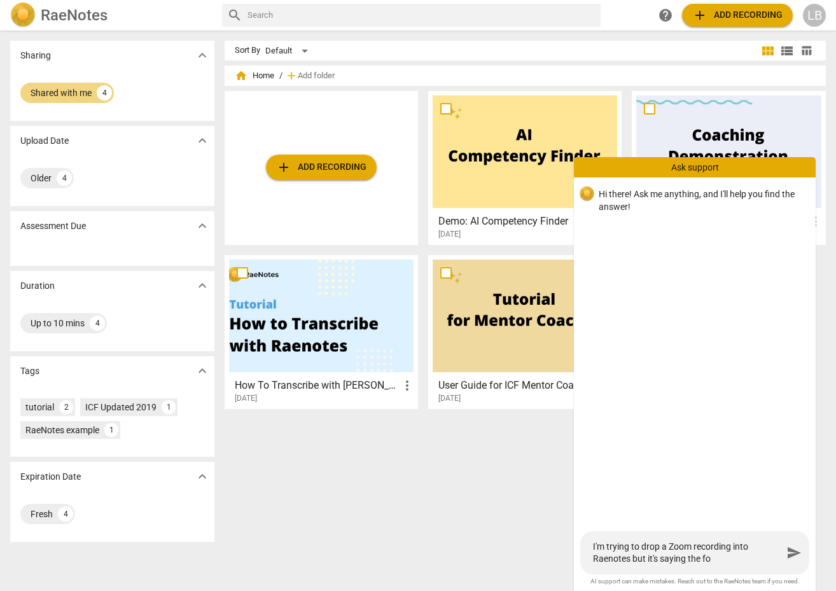
type textarea "I'm trying to drop a Zoom recording into Raenotes but it's saying the fo"
type textarea "I'm trying to drop a Zoom recording into Raenotes but it's saying the for"
type textarea "I'm trying to drop a Zoom recording into Raenotes but it's saying the form"
type textarea "I'm trying to drop a Zoom recording into Raenotes but it's saying the forma"
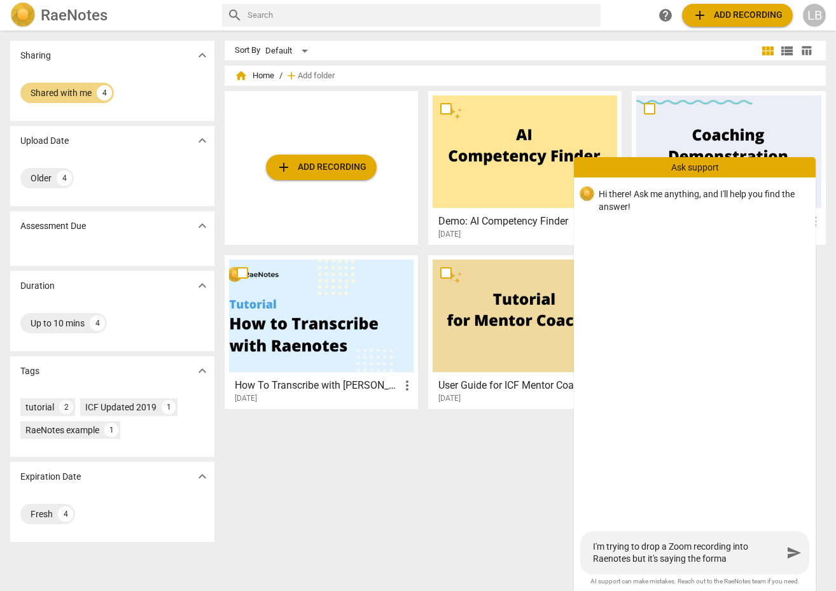
type textarea "I'm trying to drop a Zoom recording into Raenotes but it's saying the format"
type textarea "I'm trying to drop a Zoom recording into Raenotes but it's saying the format i"
type textarea "I'm trying to drop a Zoom recording into Raenotes but it's saying the format is"
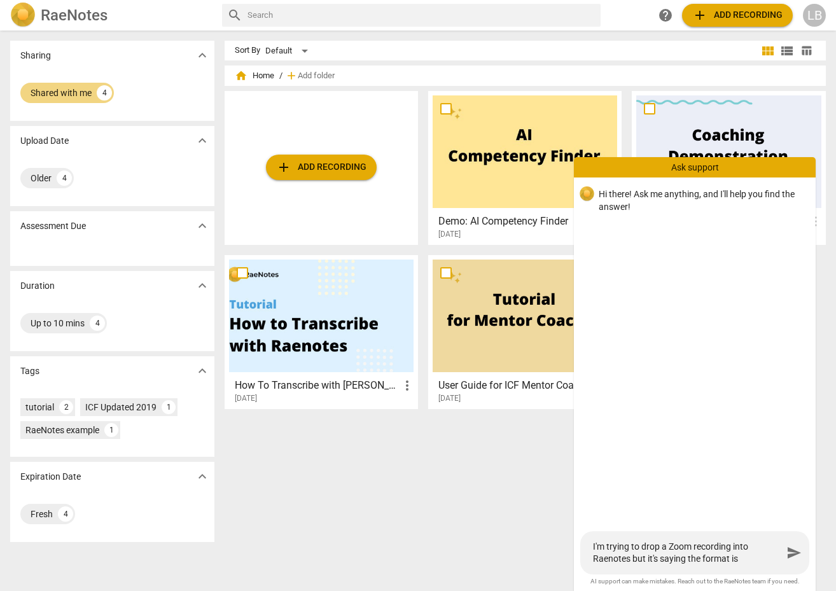
type textarea "I'm trying to drop a Zoom recording into Raenotes but it's saying the format is"
type textarea "I'm trying to drop a Zoom recording into Raenotes but it's saying the format is…"
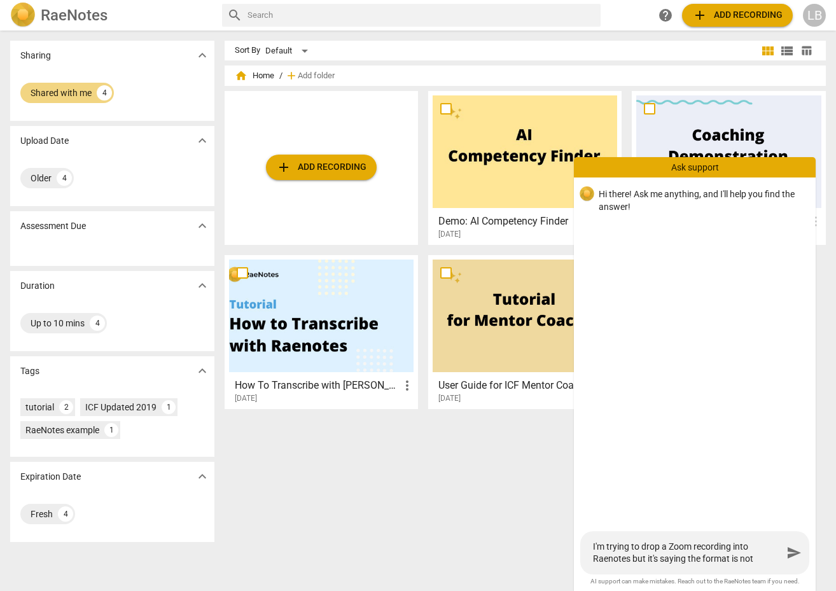
type textarea "I'm trying to drop a Zoom recording into Raenotes but it's saying the format is…"
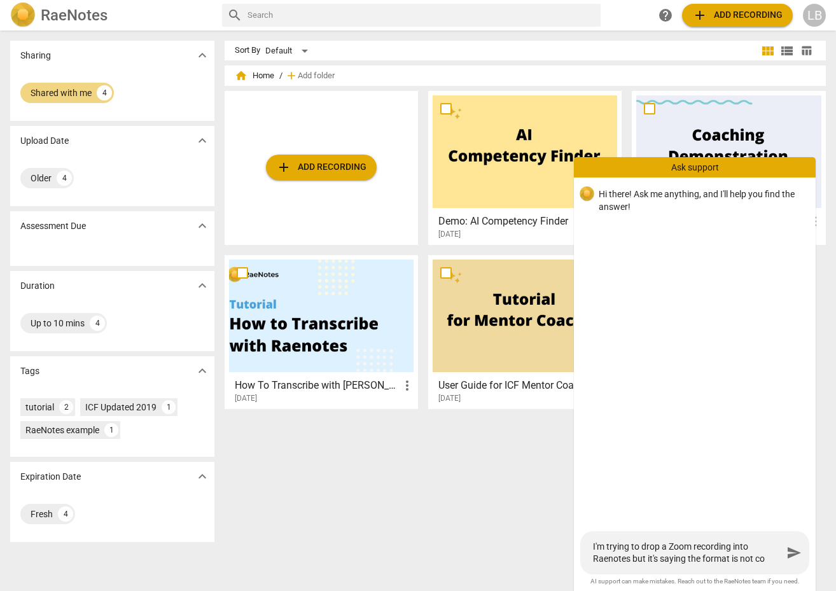
type textarea "I'm trying to drop a Zoom recording into Raenotes but it's saying the format is…"
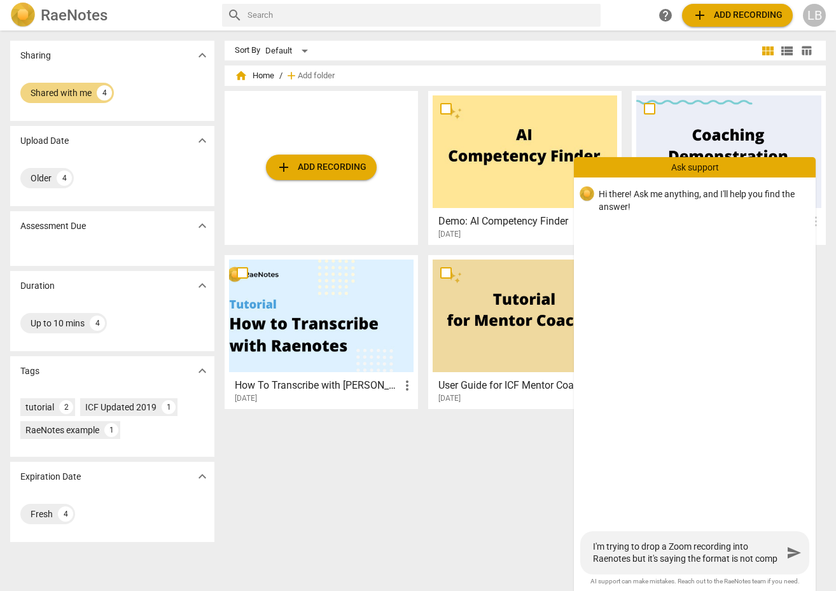
type textarea "I'm trying to drop a Zoom recording into Raenotes but it's saying the format is…"
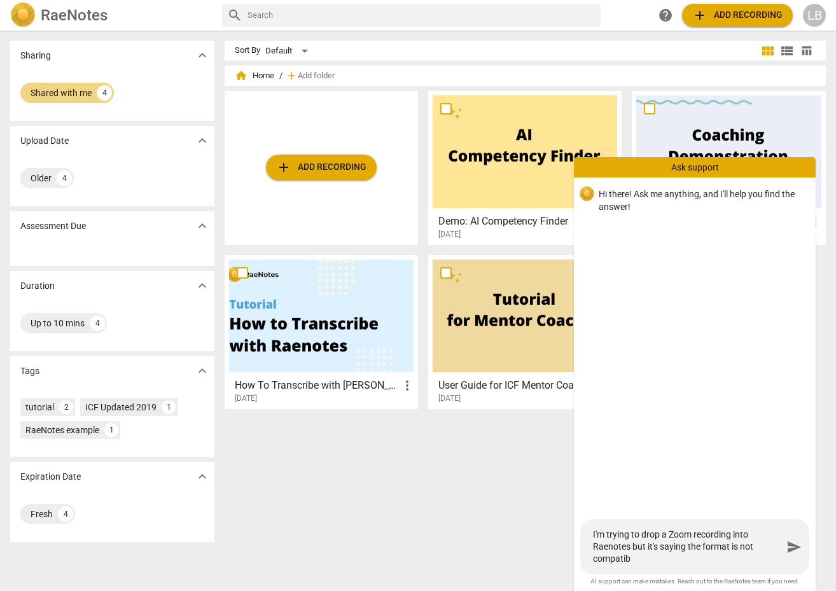
type textarea "I'm trying to drop a Zoom recording into Raenotes but it's saying the format is…"
click at [791, 546] on span "send" at bounding box center [793, 547] width 15 height 15
